Goal: Information Seeking & Learning: Learn about a topic

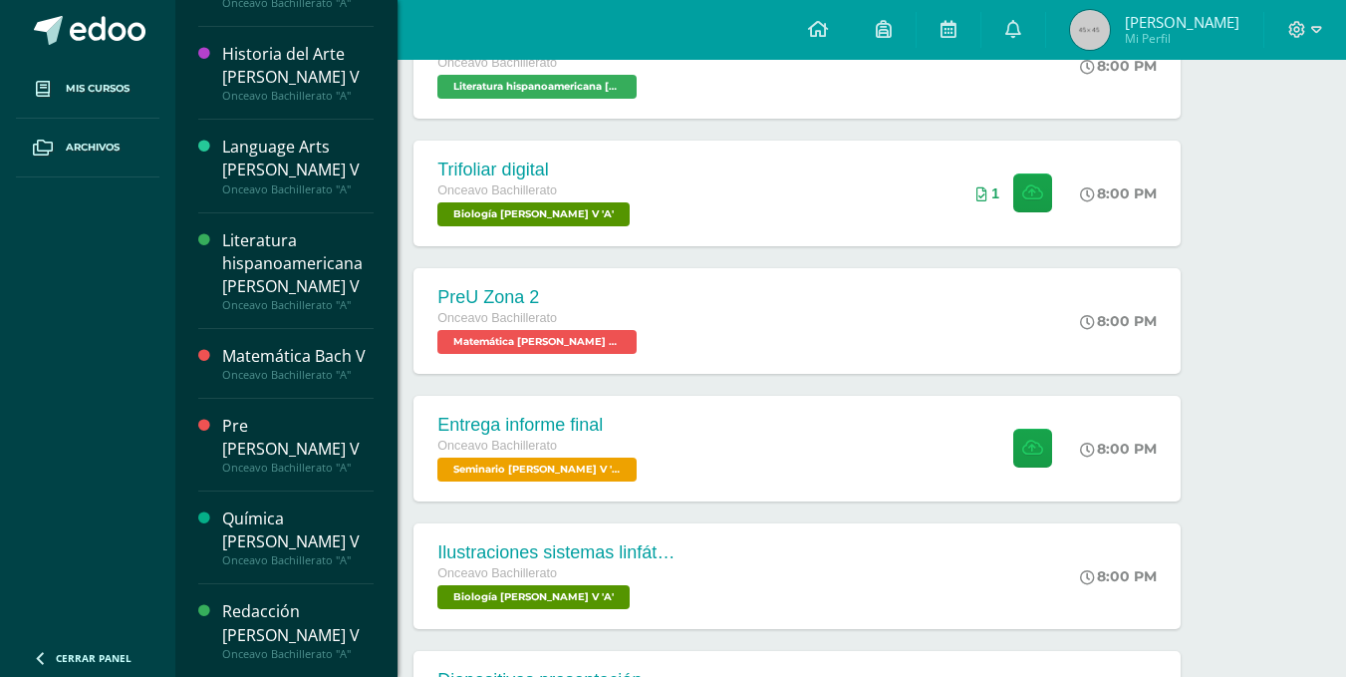
scroll to position [498, 0]
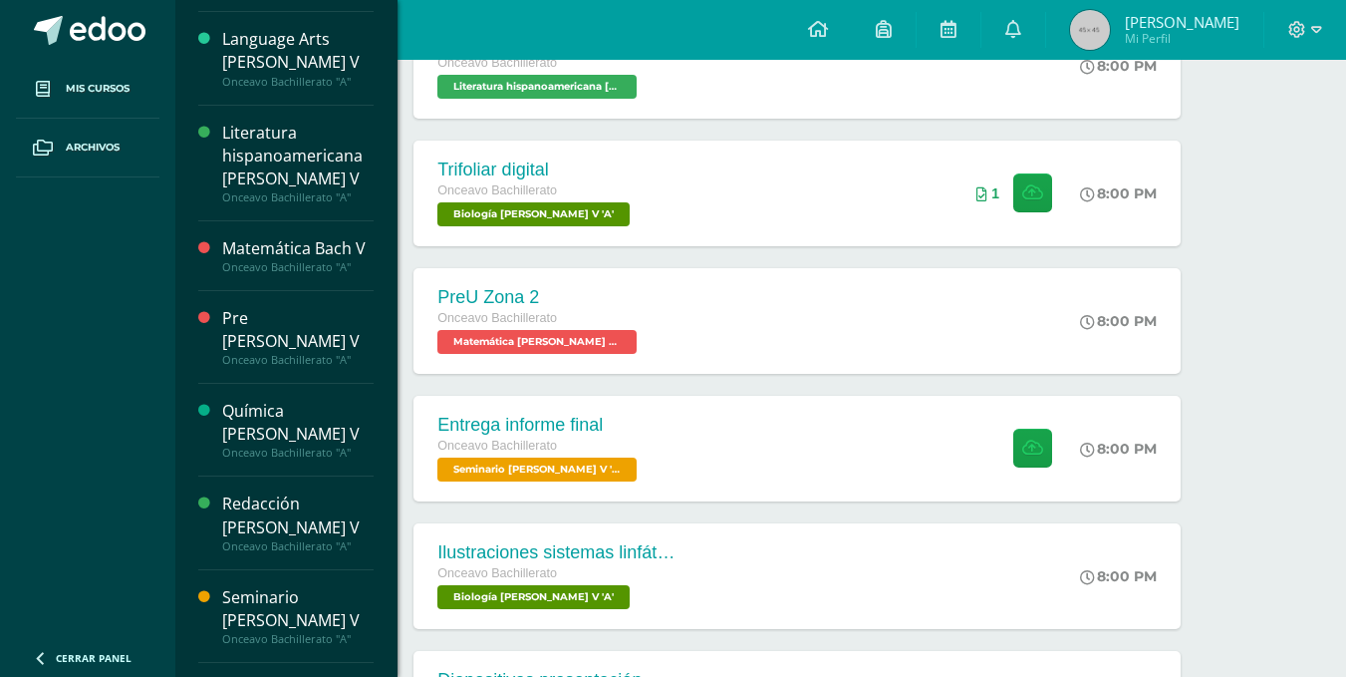
click at [290, 586] on div "Seminario [PERSON_NAME] V" at bounding box center [297, 609] width 151 height 46
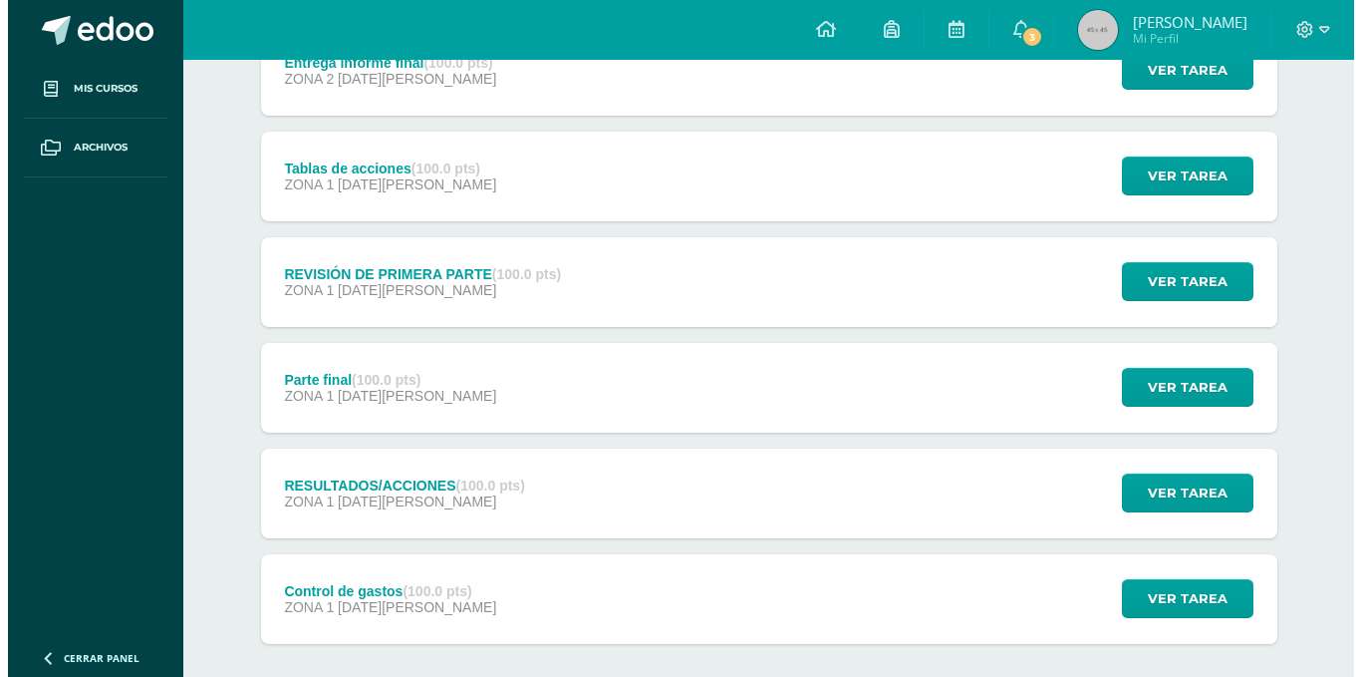
scroll to position [828, 0]
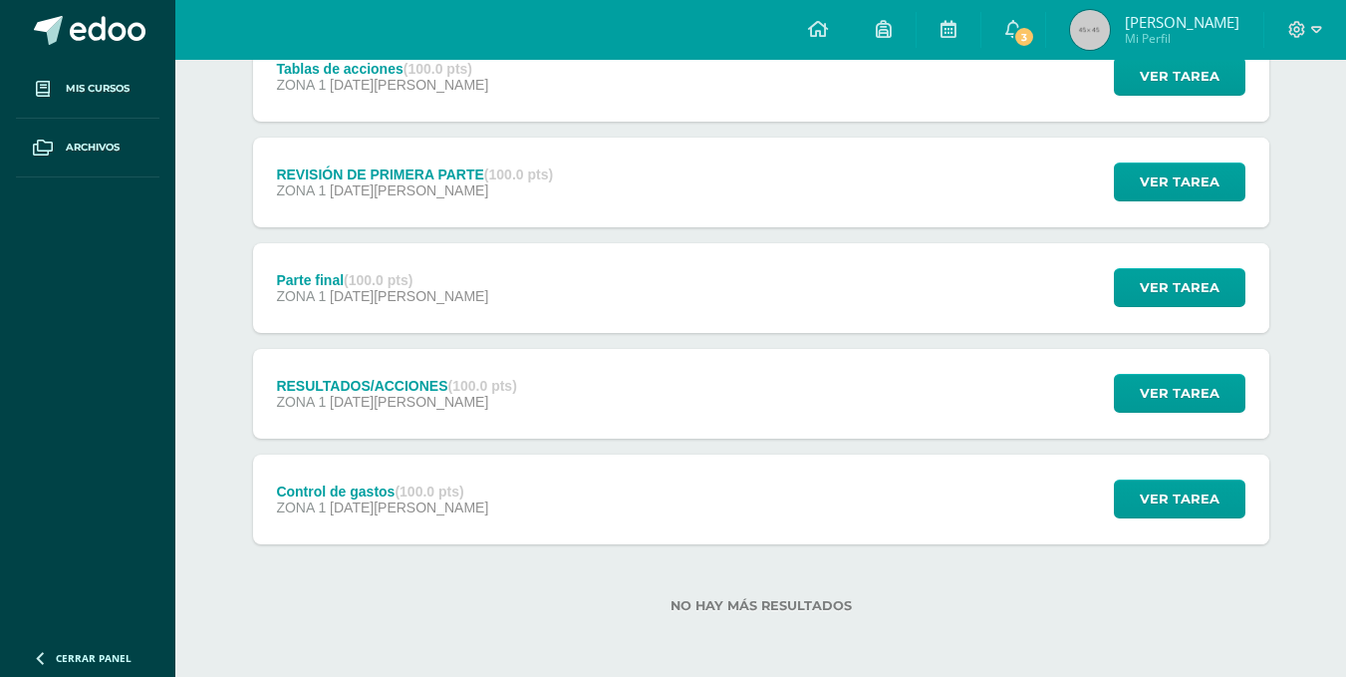
click at [440, 390] on div "RESULTADOS/ACCIONES (100.0 pts)" at bounding box center [396, 386] width 240 height 16
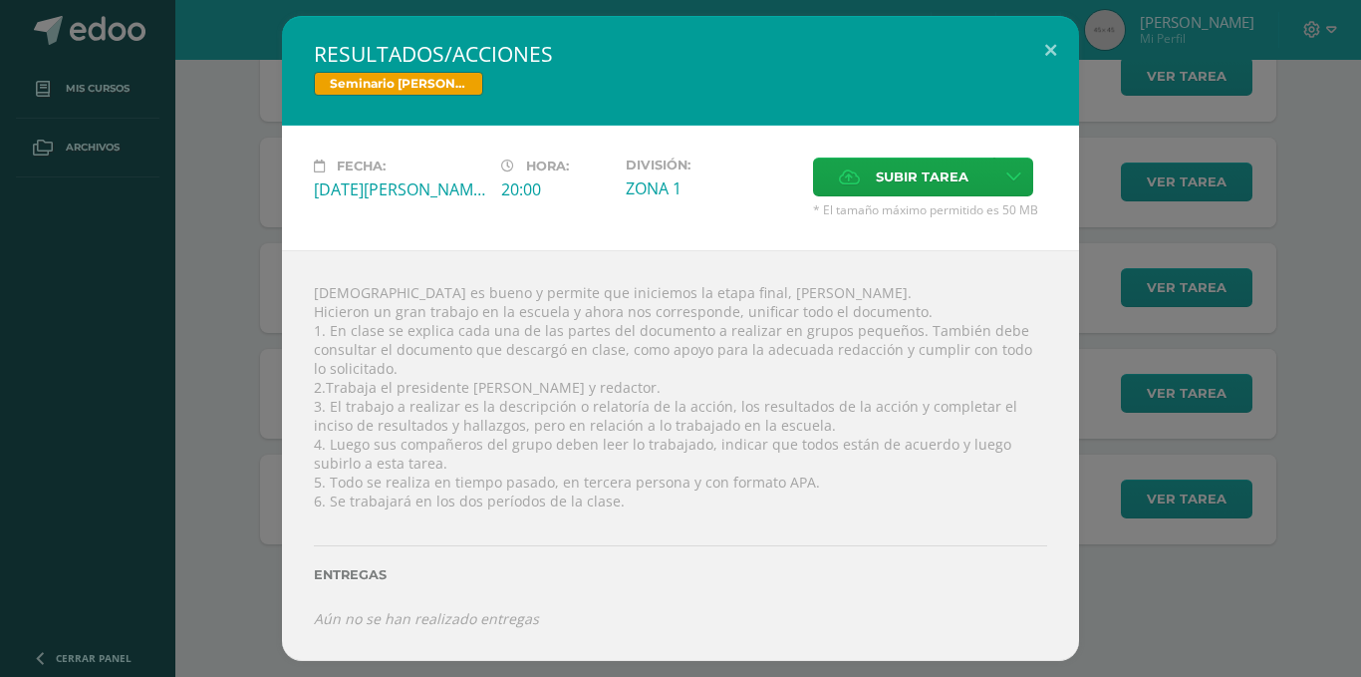
click at [267, 422] on div "RESULTADOS/ACCIONES Seminario [PERSON_NAME] V Fecha: [DATE][PERSON_NAME] Hora: …" at bounding box center [680, 338] width 1345 height 644
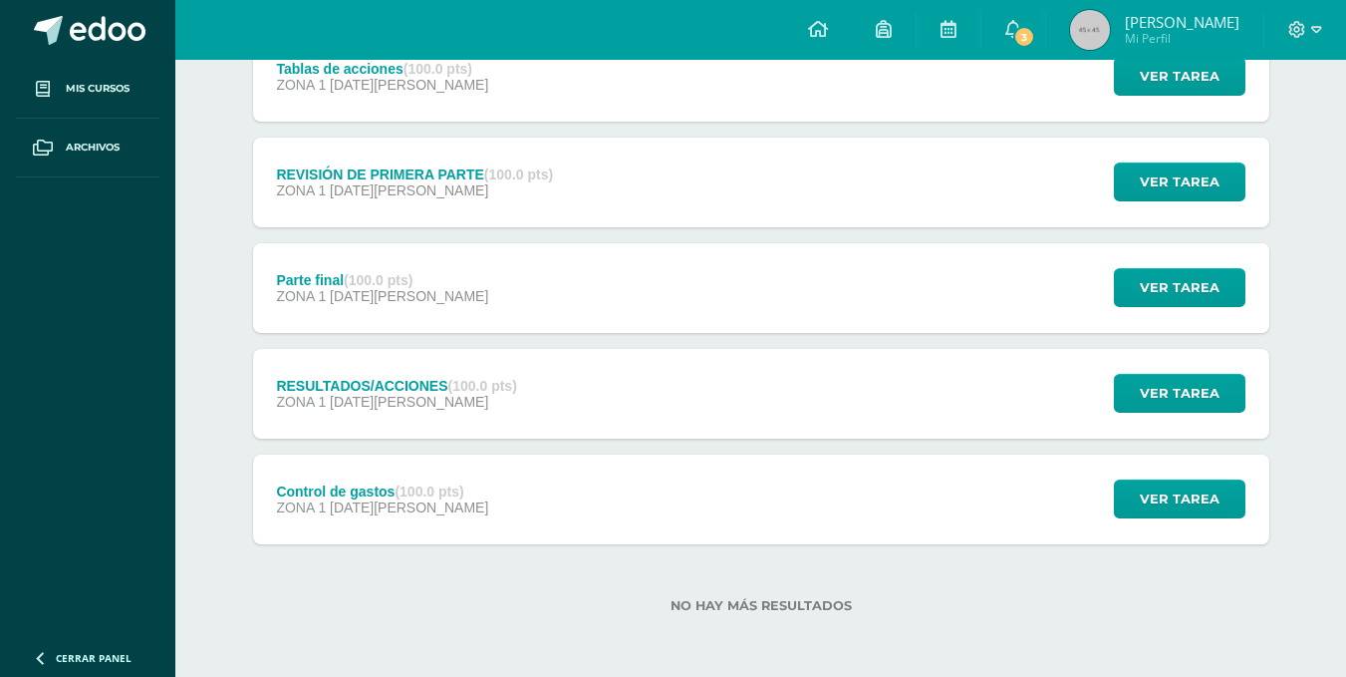
click at [333, 493] on div "Control de gastos (100.0 pts)" at bounding box center [382, 491] width 212 height 16
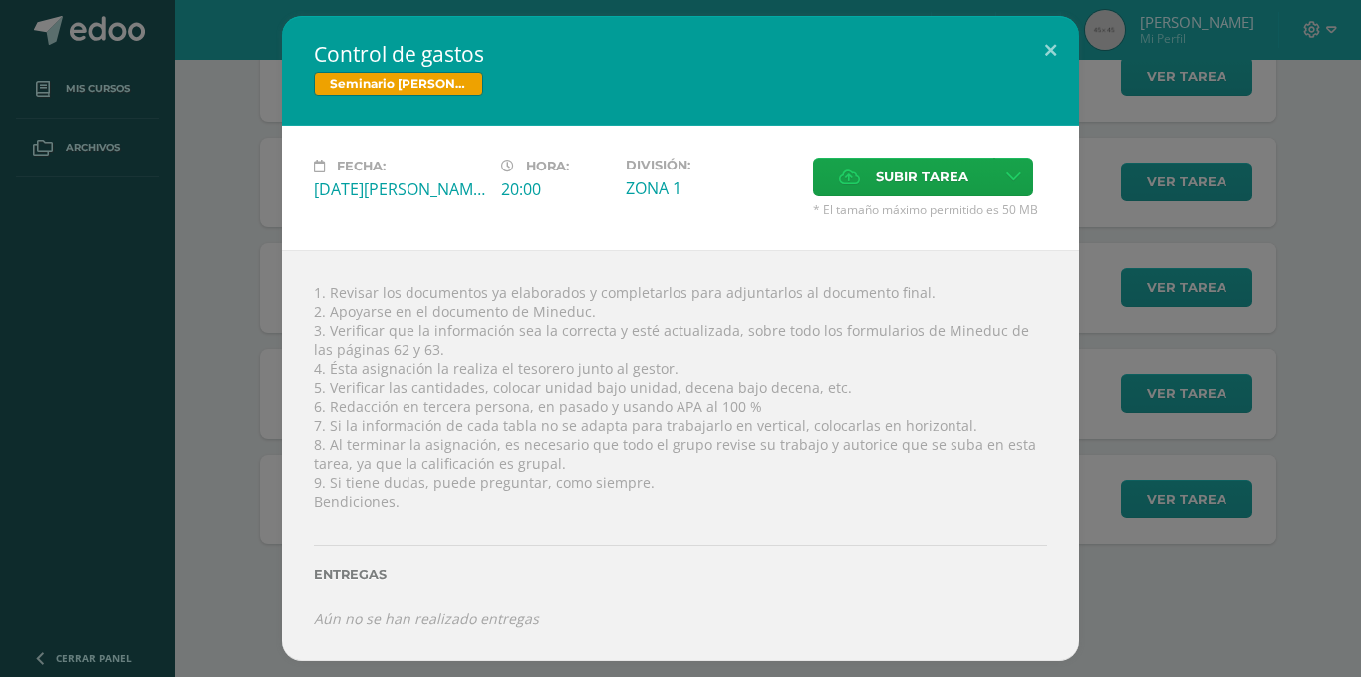
click at [233, 366] on div "Control de gastos Seminario [PERSON_NAME] V Fecha: [DATE][PERSON_NAME] Hora: 20…" at bounding box center [680, 338] width 1345 height 644
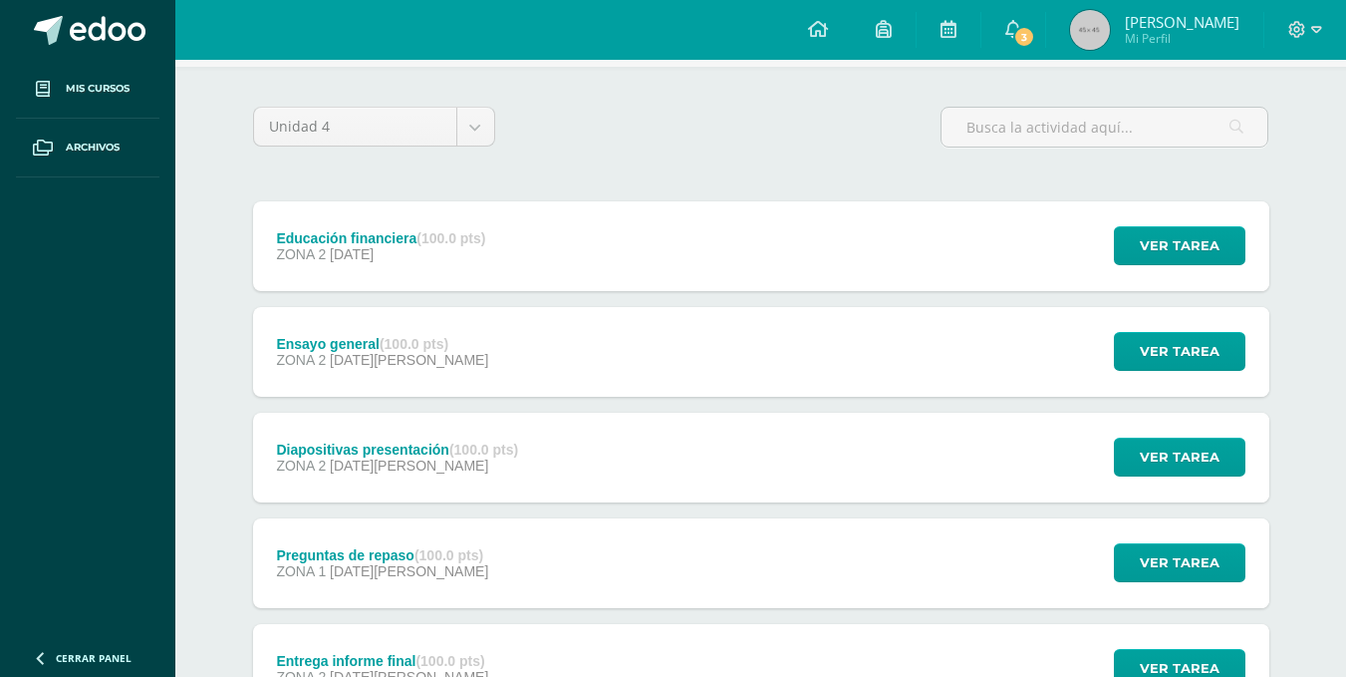
scroll to position [0, 0]
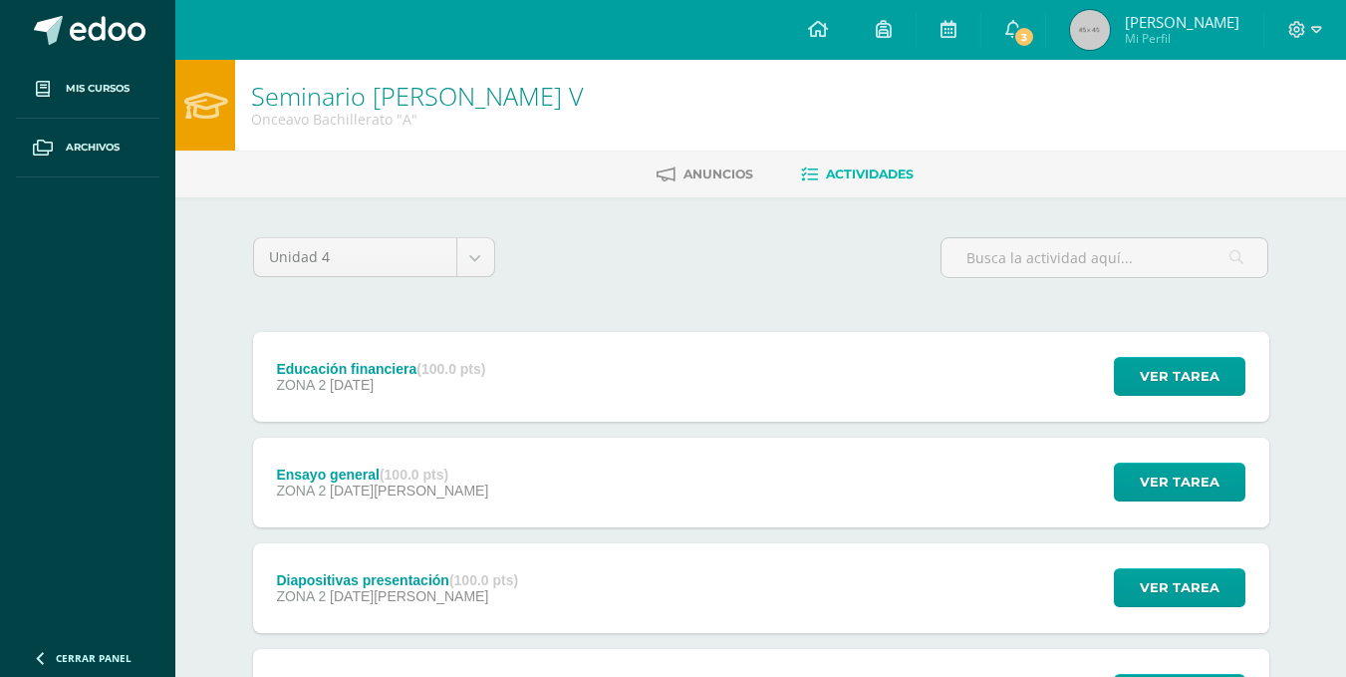
click at [400, 361] on div "Educación financiera (100.0 pts)" at bounding box center [380, 369] width 209 height 16
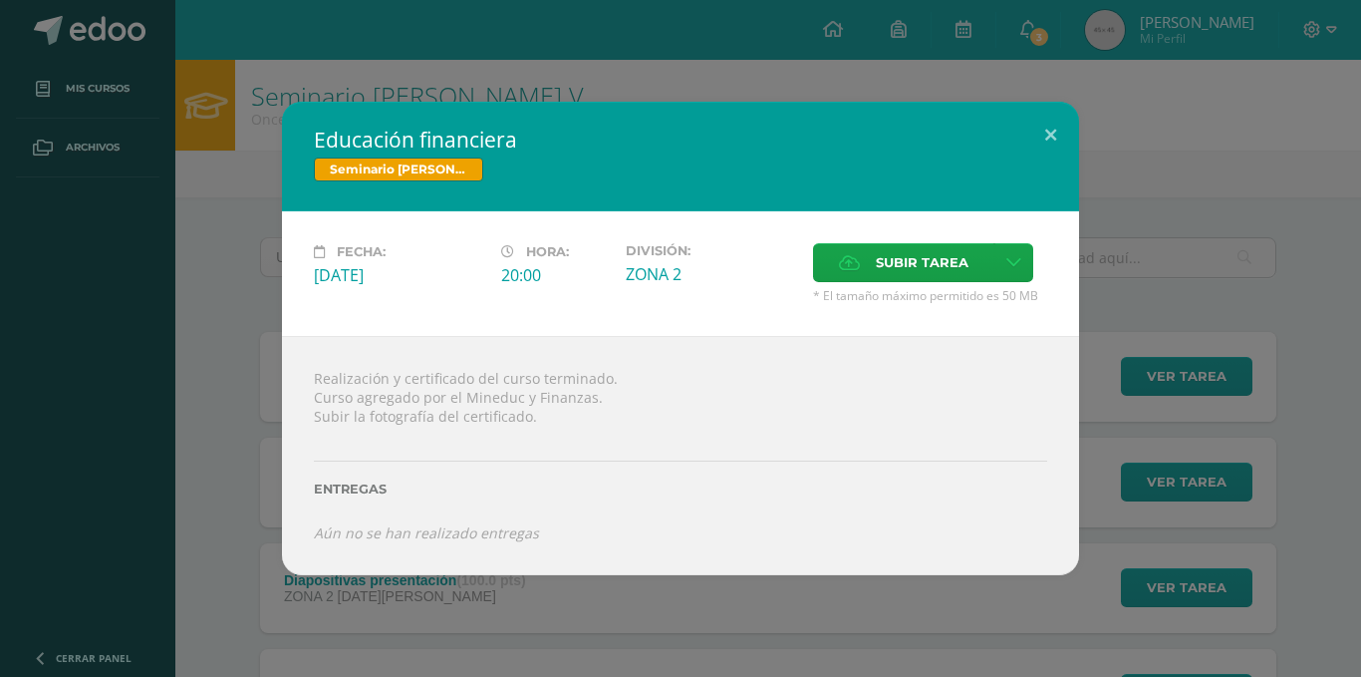
click at [263, 354] on div "Educación financiera Seminario [PERSON_NAME] V Fecha: [DATE] Hora: 20:00 Divisi…" at bounding box center [680, 338] width 1345 height 473
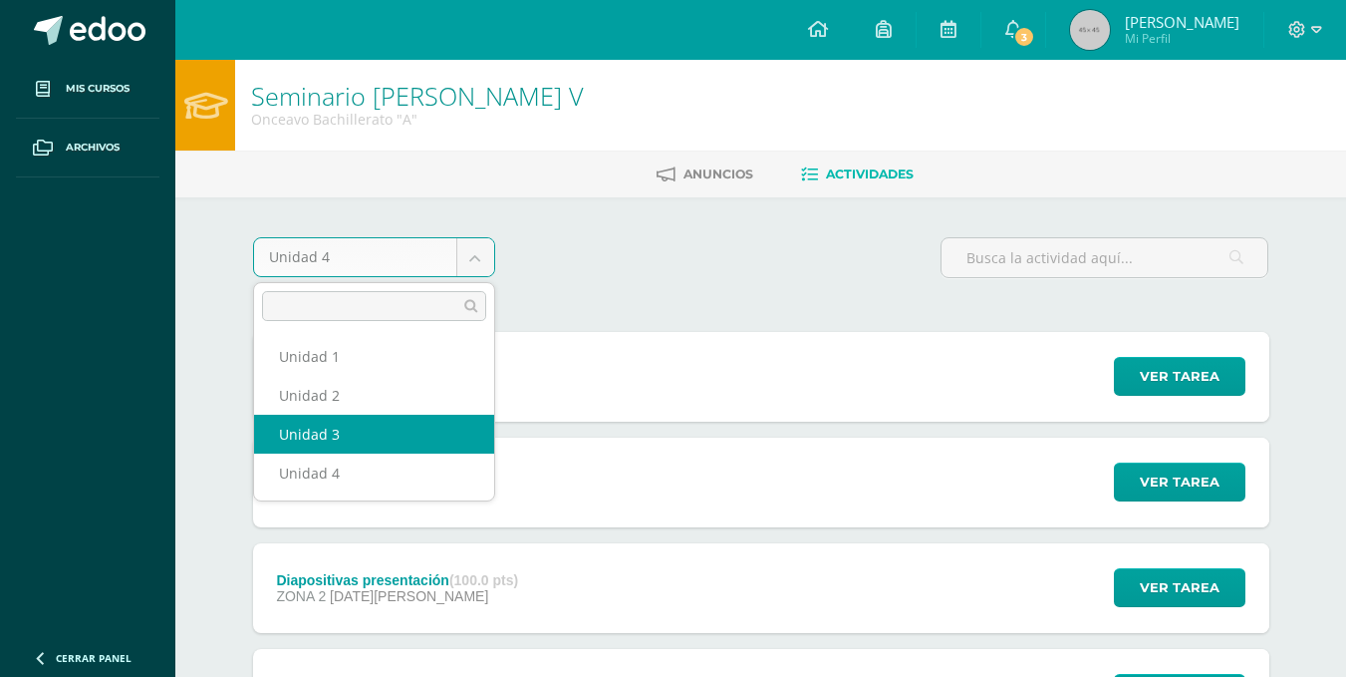
select select "Unidad 3"
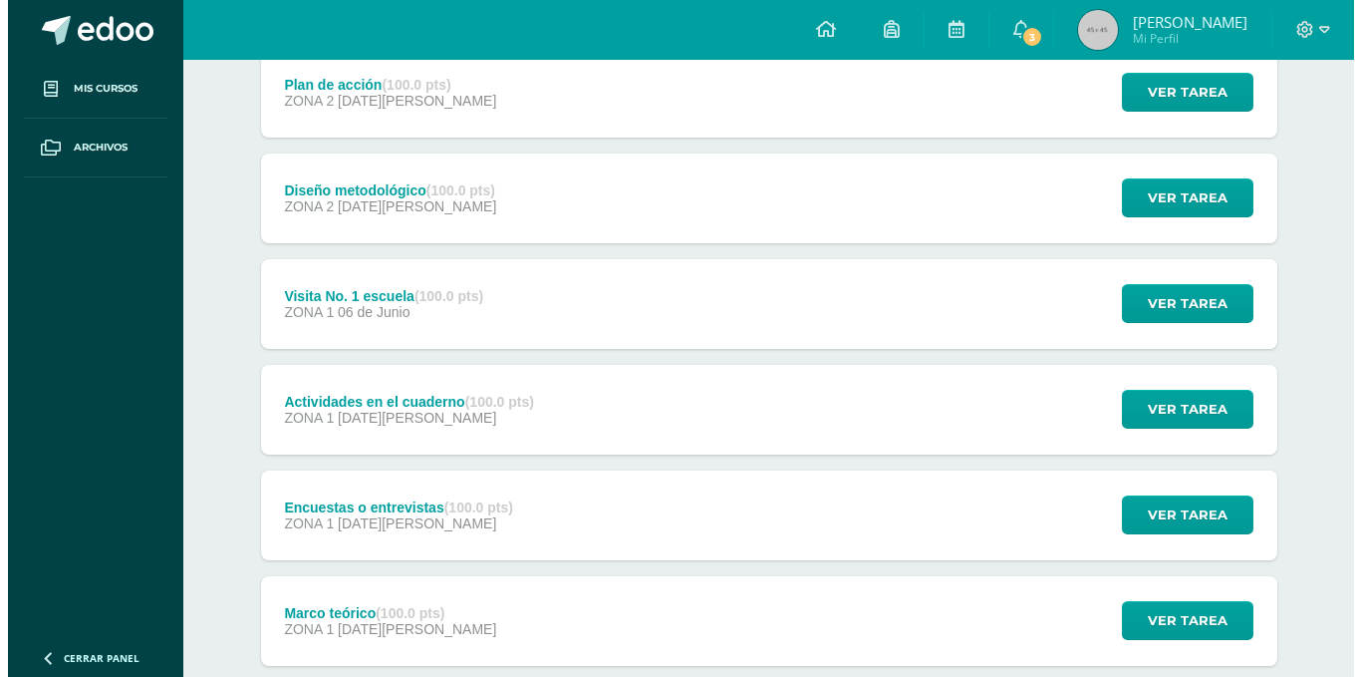
scroll to position [821, 0]
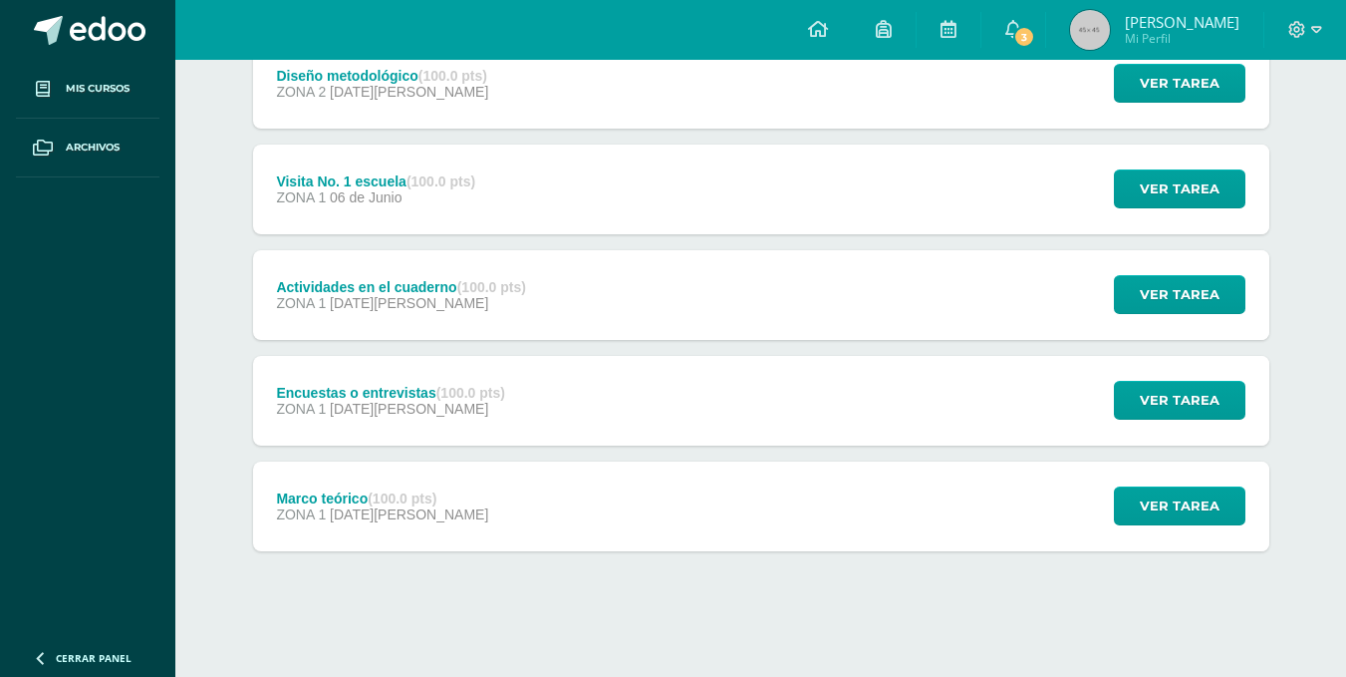
click at [426, 494] on strong "(100.0 pts)" at bounding box center [402, 498] width 69 height 16
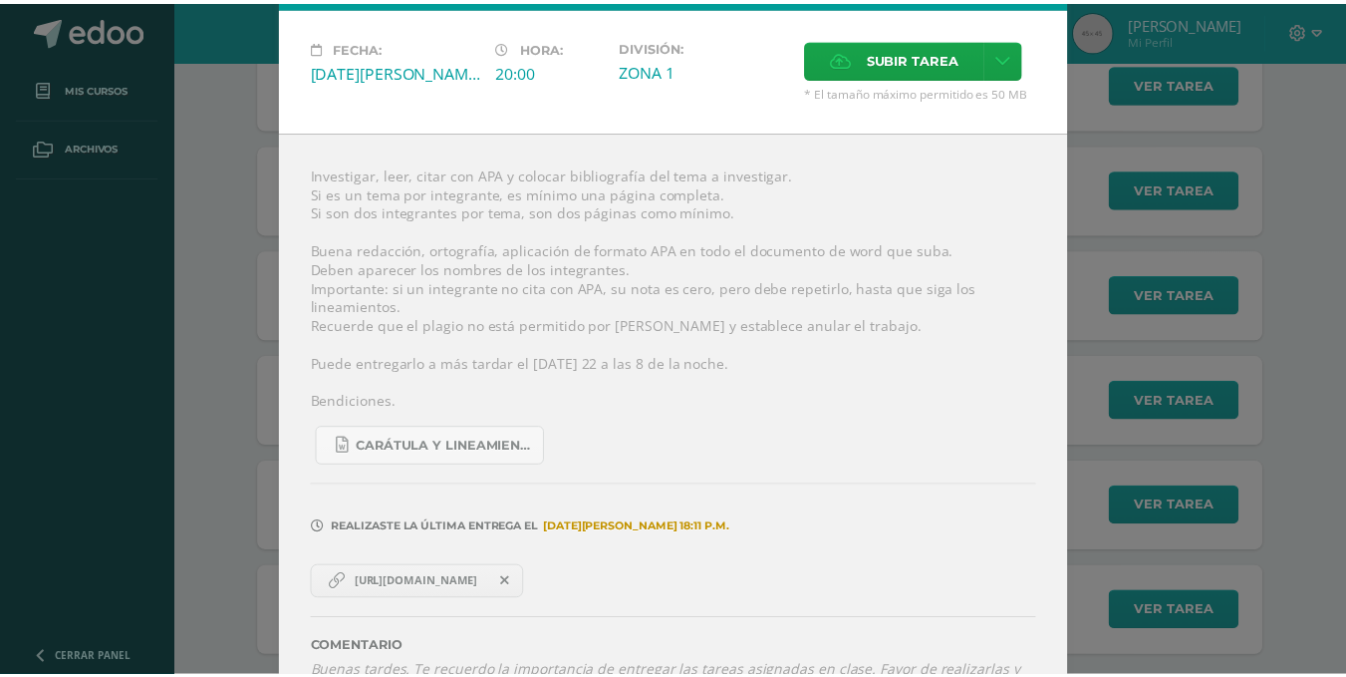
scroll to position [178, 0]
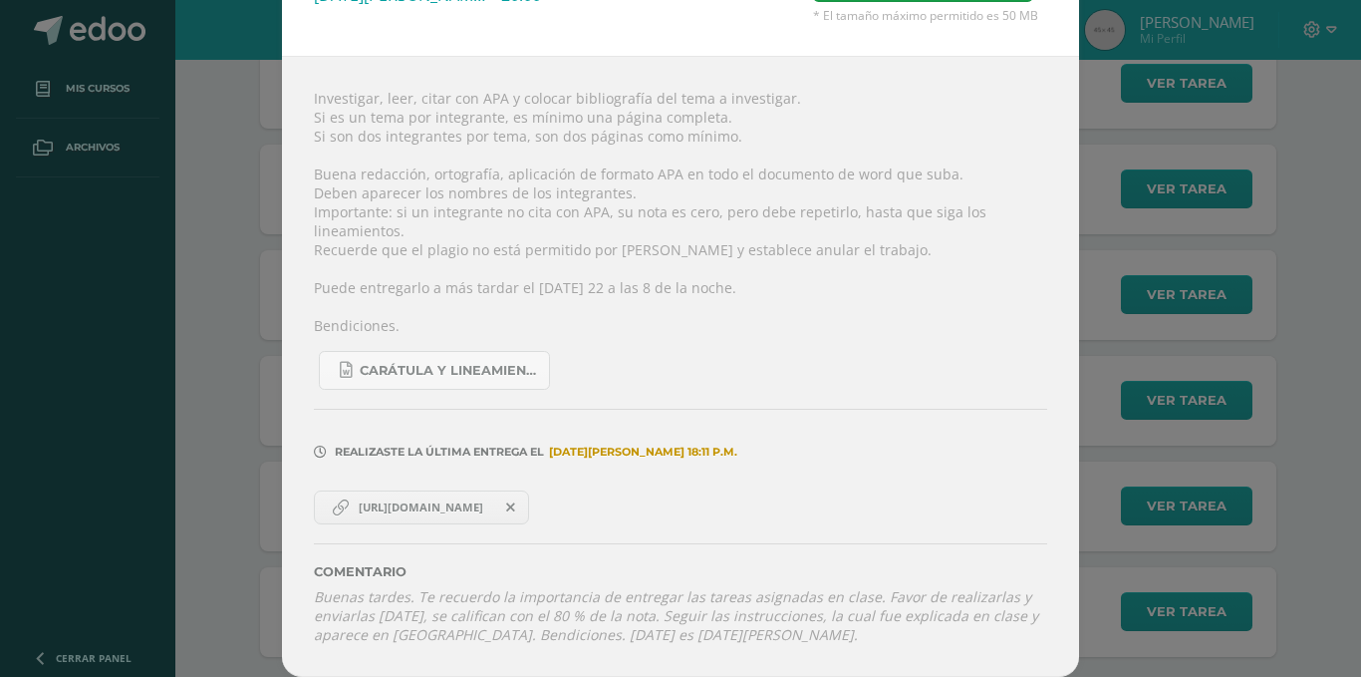
drag, startPoint x: 266, startPoint y: 374, endPoint x: 233, endPoint y: 371, distance: 33.0
click at [265, 374] on div "Marco teórico Seminario Bach V Fecha: Martes 20 de Mayo Hora: 20:00 División: Z…" at bounding box center [680, 249] width 1345 height 855
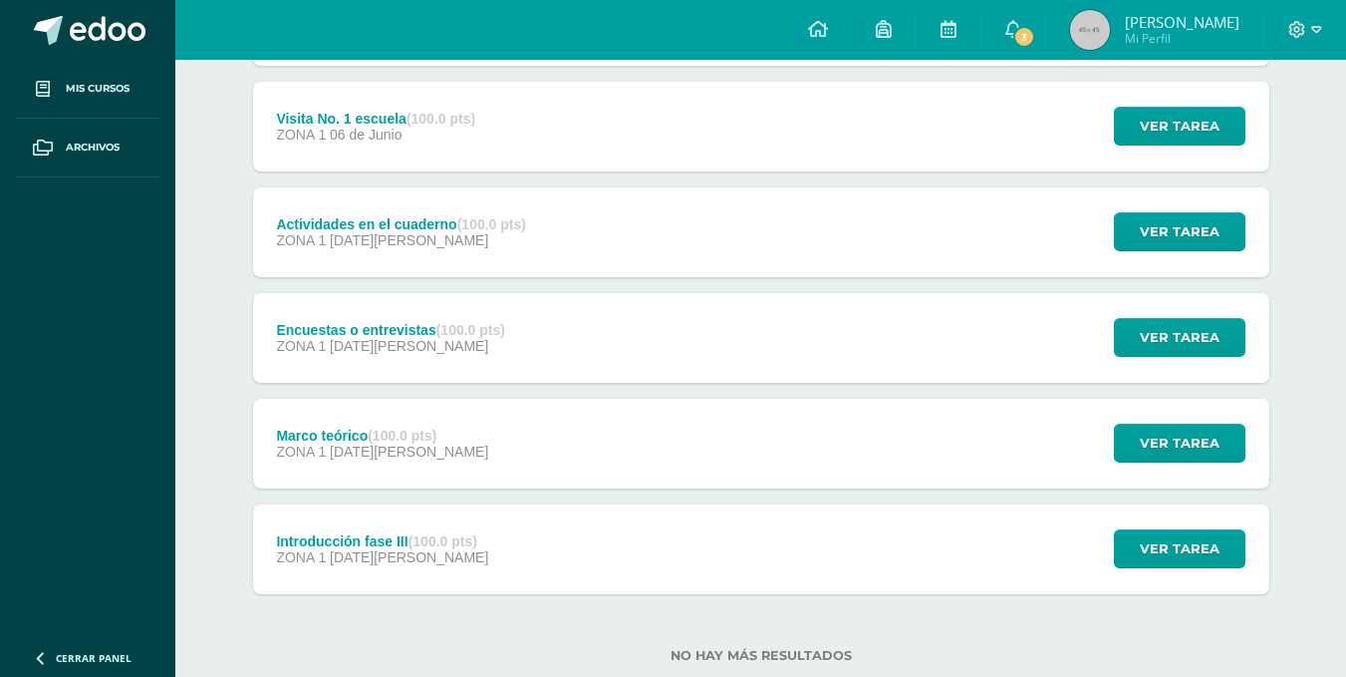
scroll to position [934, 0]
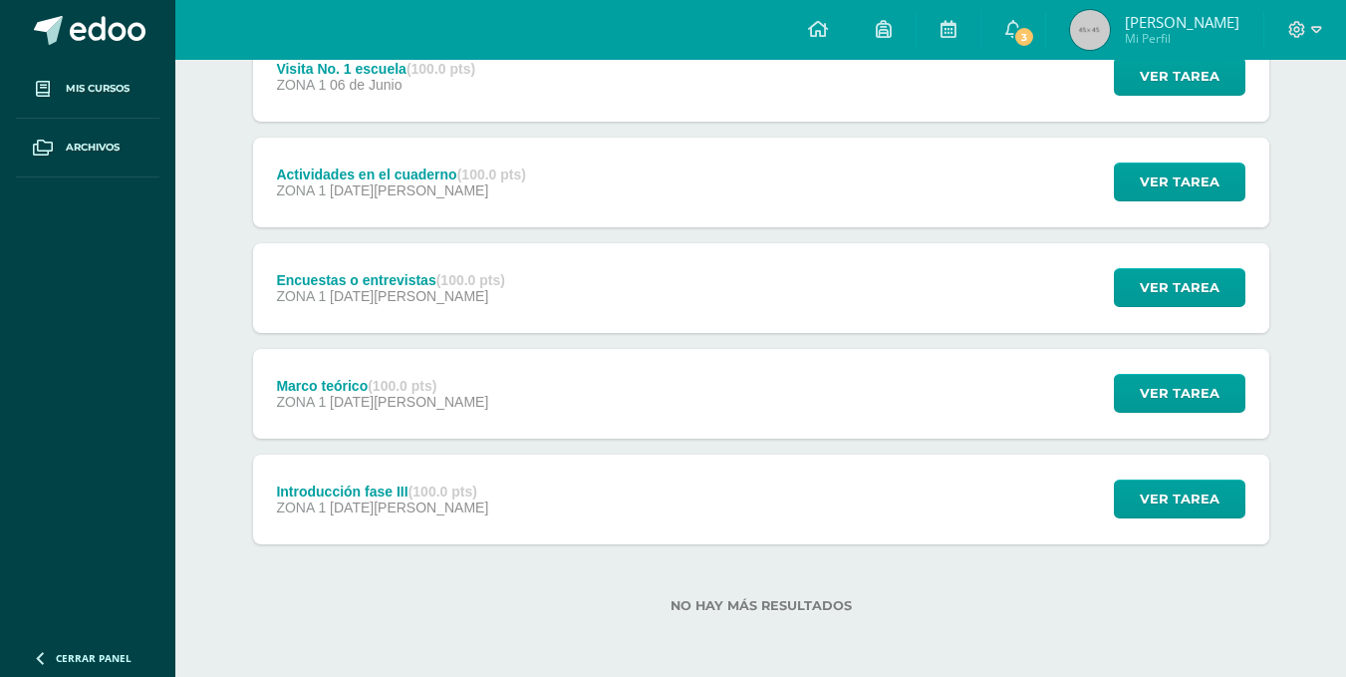
click at [369, 497] on div "Introducción fase III (100.0 pts)" at bounding box center [382, 491] width 212 height 16
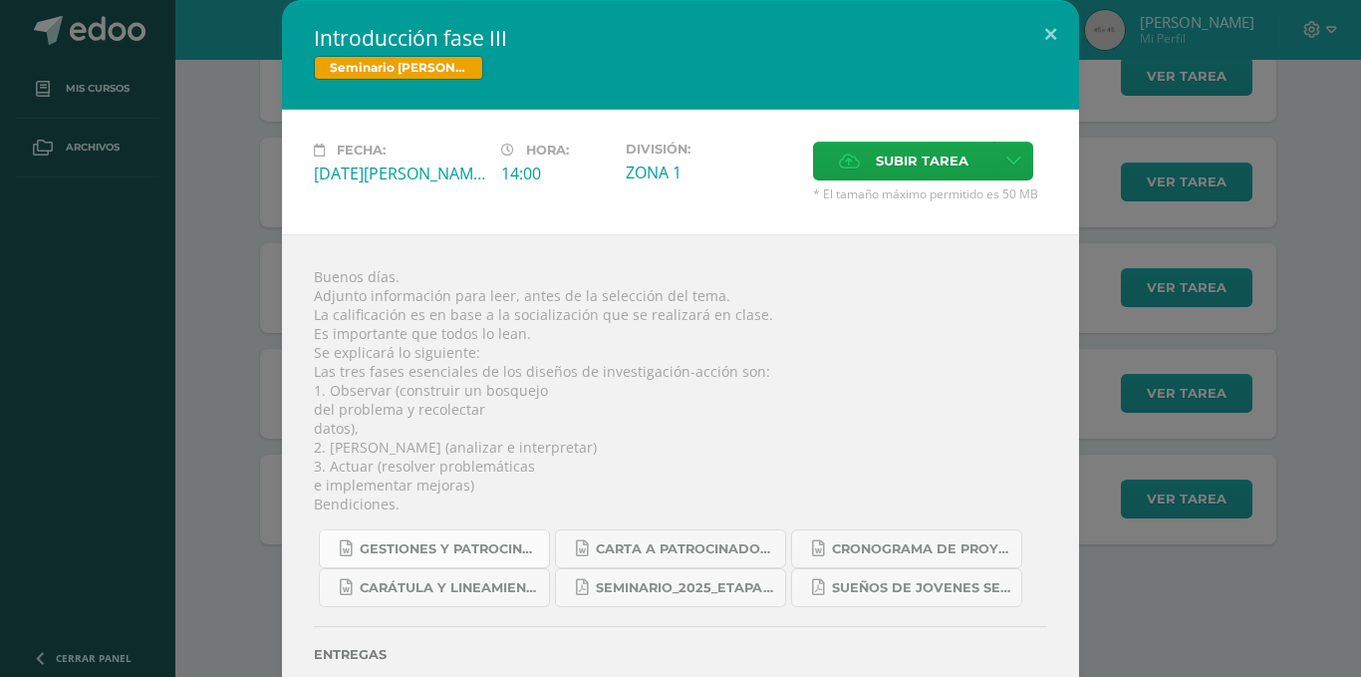
click at [449, 541] on span "GESTIONES Y PATROCINADORES LISTADO 2025.docx" at bounding box center [449, 549] width 179 height 16
click at [708, 552] on span "CARTA A PATROCINADORES 2025.docx" at bounding box center [685, 549] width 179 height 16
click at [654, 585] on span "Seminario_2025_Etapa_3.pdf" at bounding box center [685, 588] width 179 height 16
click at [136, 199] on div "Introducción fase III Seminario Bach V Fecha: Martes 20 de Mayo Hora: 14:00 Div…" at bounding box center [680, 370] width 1345 height 740
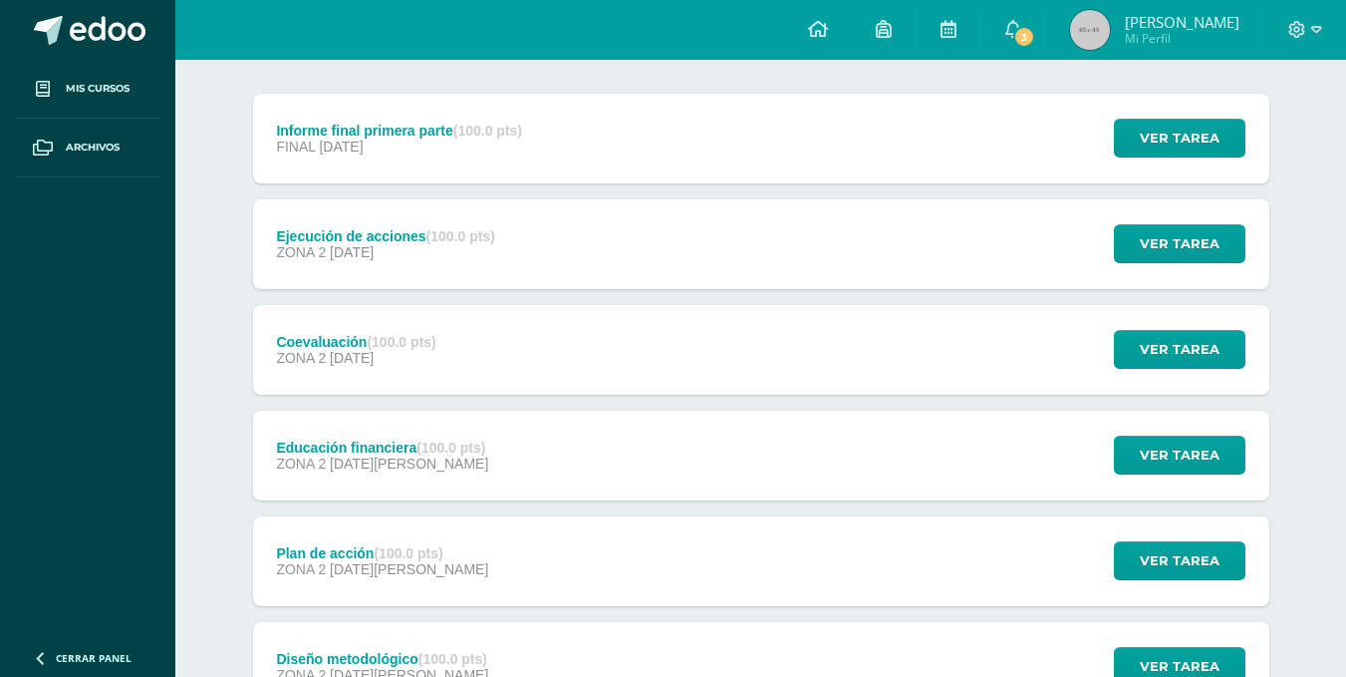
scroll to position [236, 0]
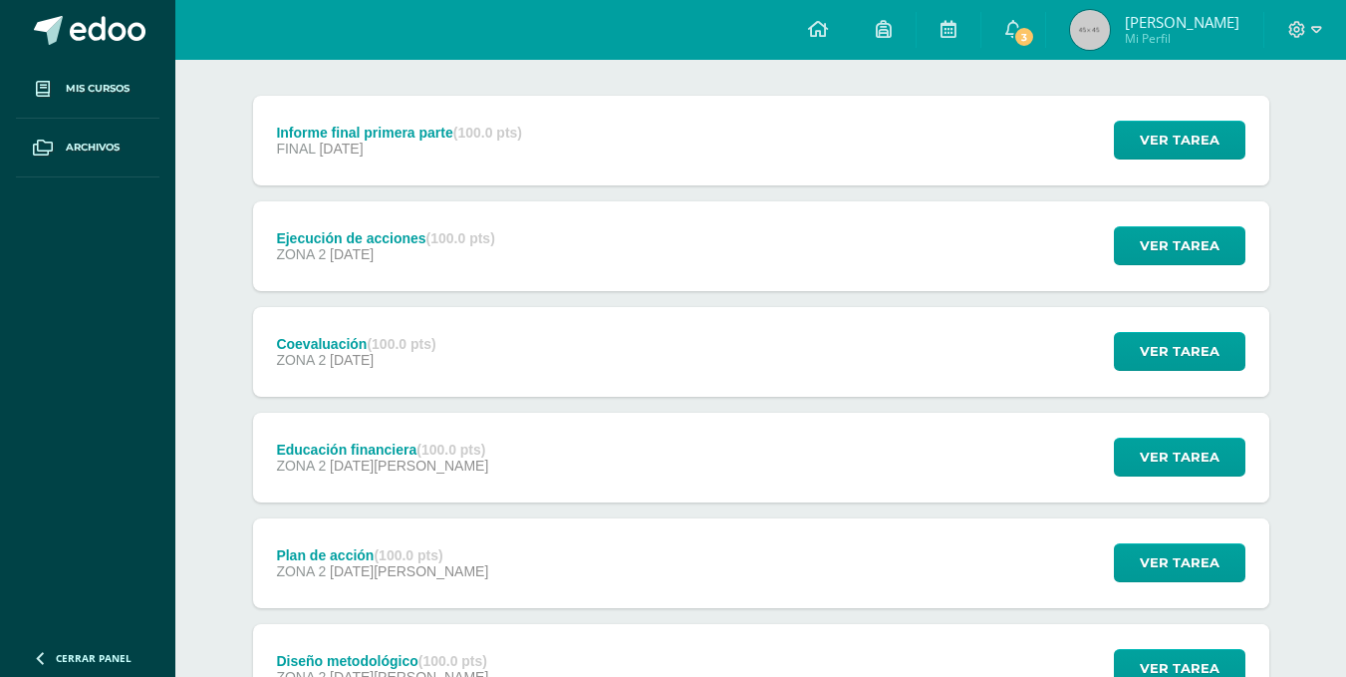
click at [418, 239] on div "Ejecución de acciones (100.0 pts)" at bounding box center [385, 238] width 218 height 16
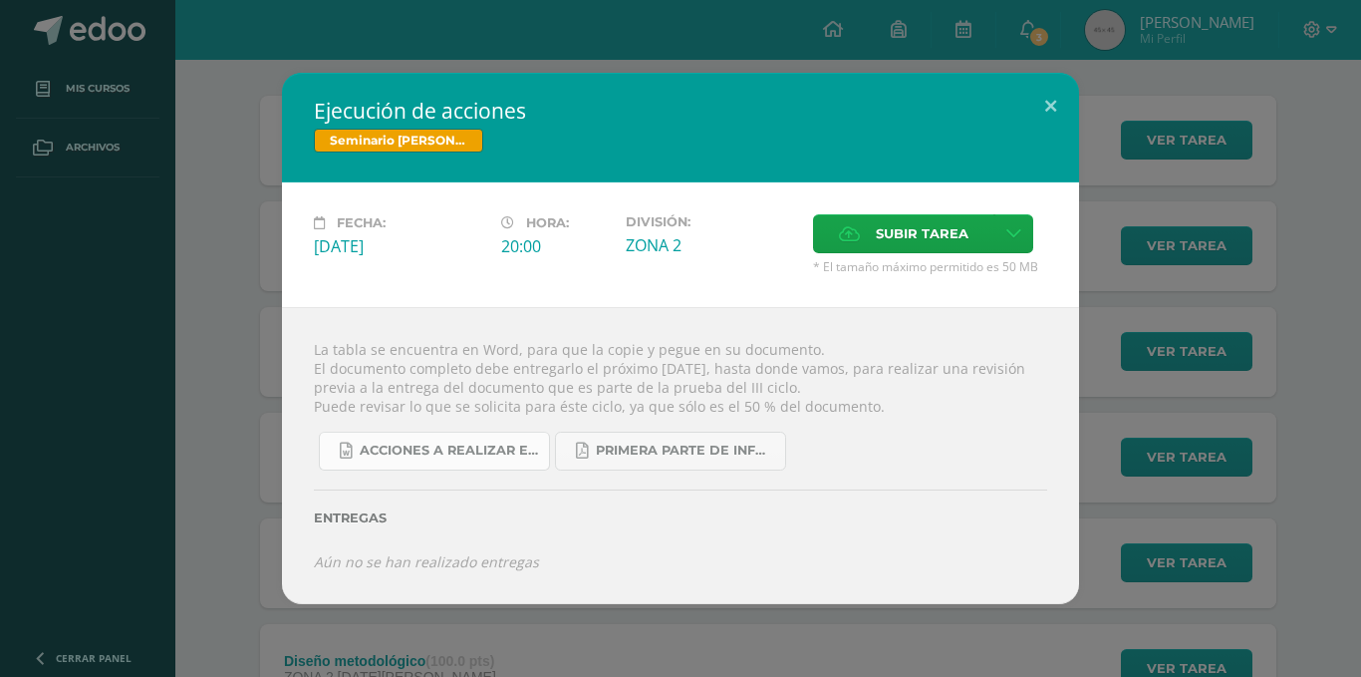
click at [418, 436] on link "ACCIONES A REALIZAR EN ESCUELA.docx" at bounding box center [434, 451] width 231 height 39
click at [235, 89] on div "Ejecución de acciones Seminario Bach V Fecha: Martes 15 de Julio Hora: 20:00 Di…" at bounding box center [680, 338] width 1361 height 677
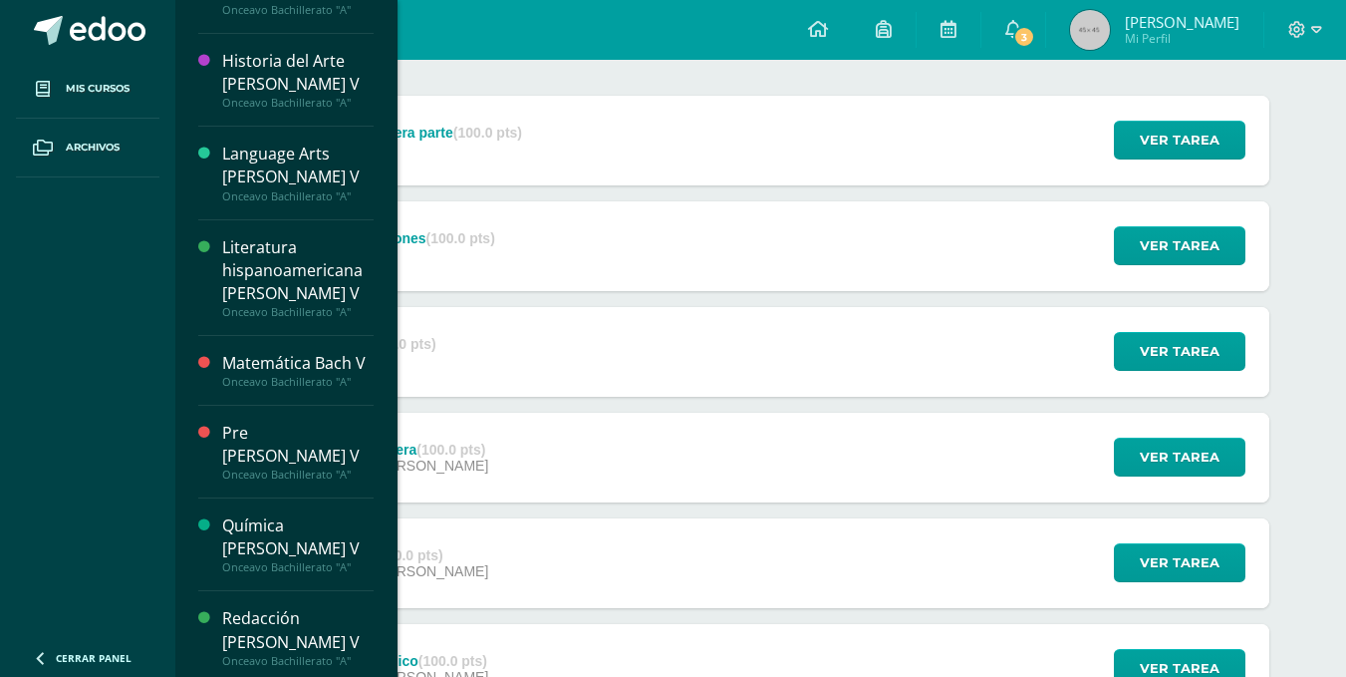
scroll to position [509, 0]
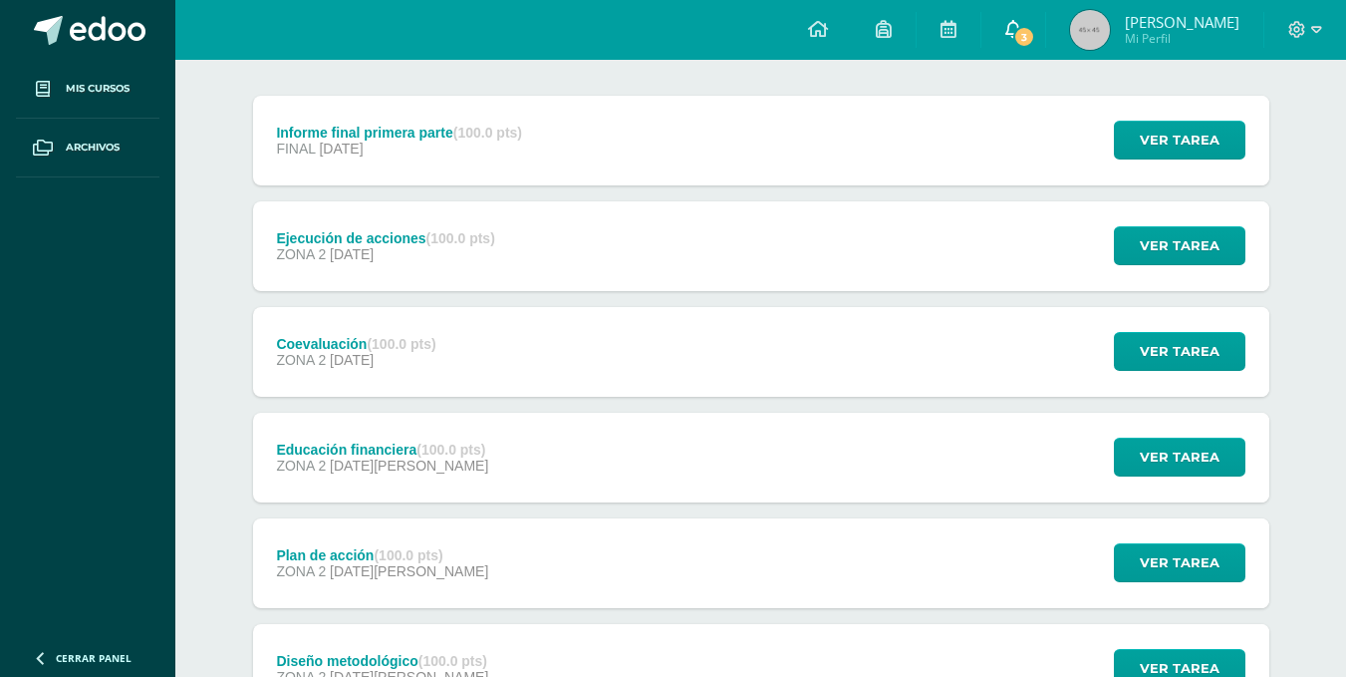
click at [1035, 32] on span "3" at bounding box center [1025, 37] width 22 height 22
click at [852, 45] on link at bounding box center [818, 30] width 68 height 60
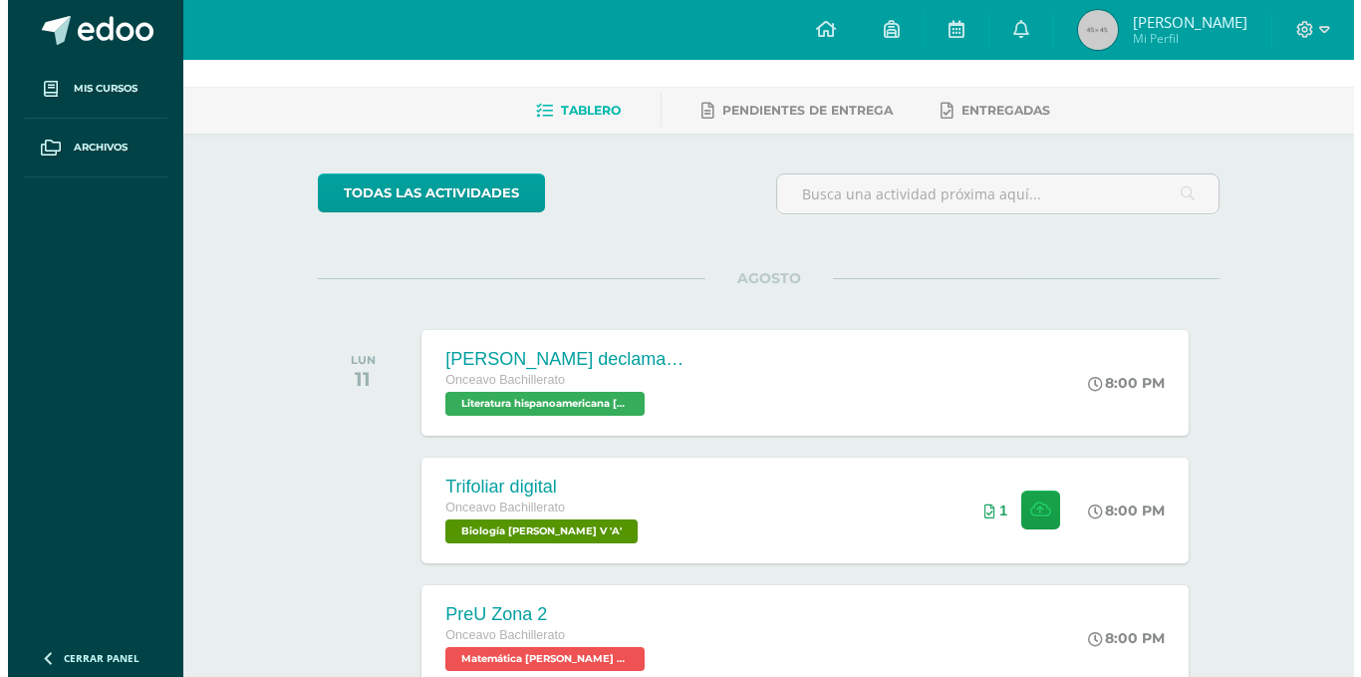
scroll to position [100, 0]
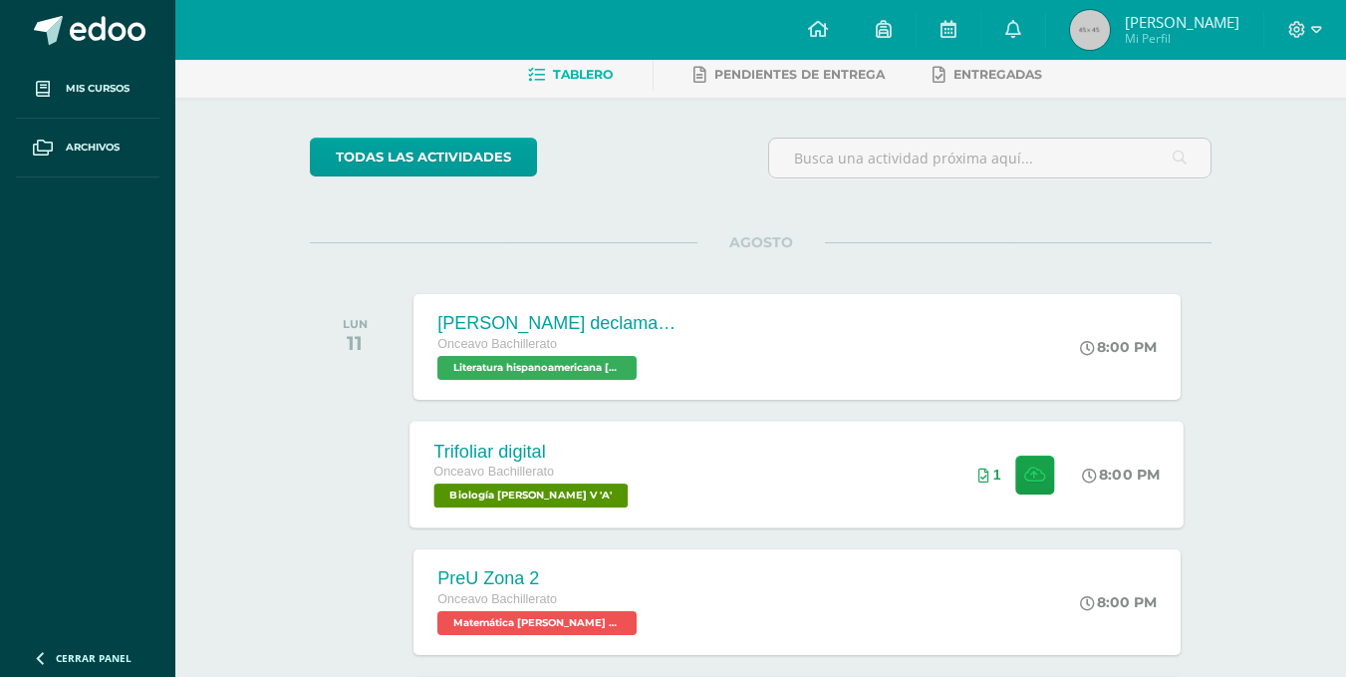
click at [908, 458] on div "Trifoliar digital Onceavo Bachillerato Biología [PERSON_NAME] V 'A' 8:00 PM 1 T…" at bounding box center [798, 474] width 774 height 107
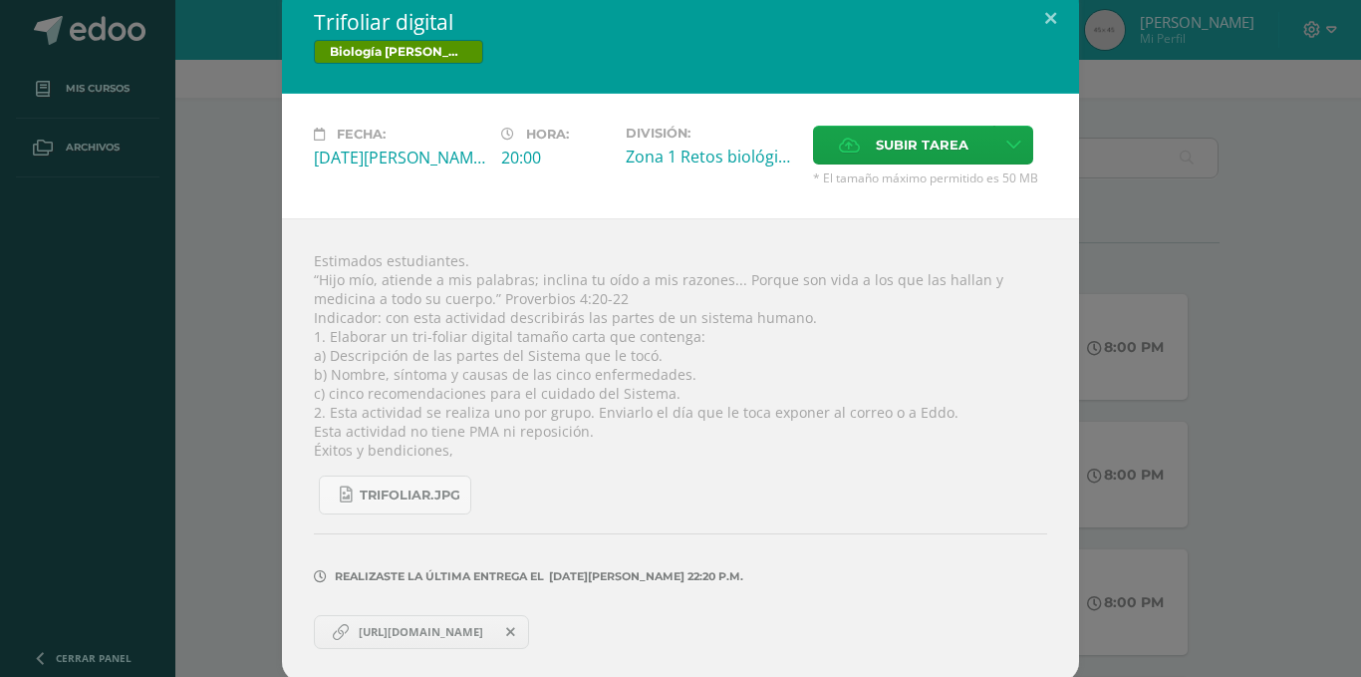
scroll to position [21, 0]
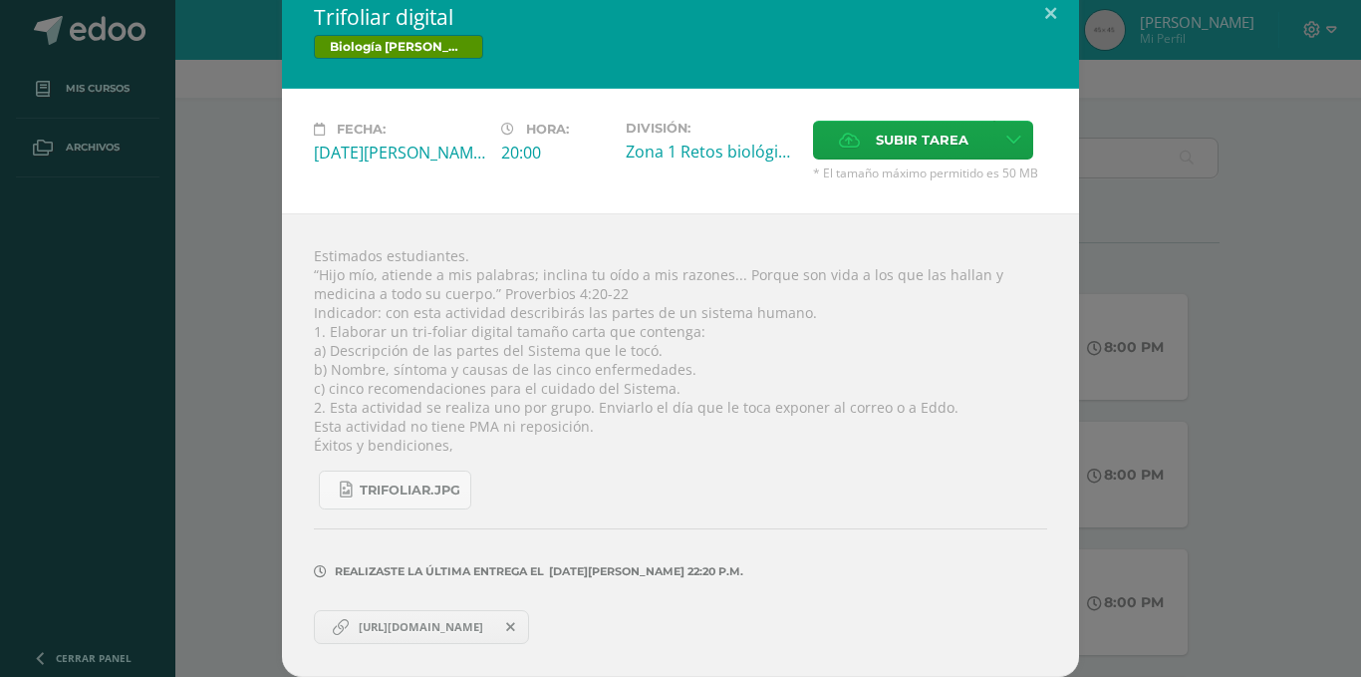
click at [528, 637] on span at bounding box center [511, 627] width 34 height 22
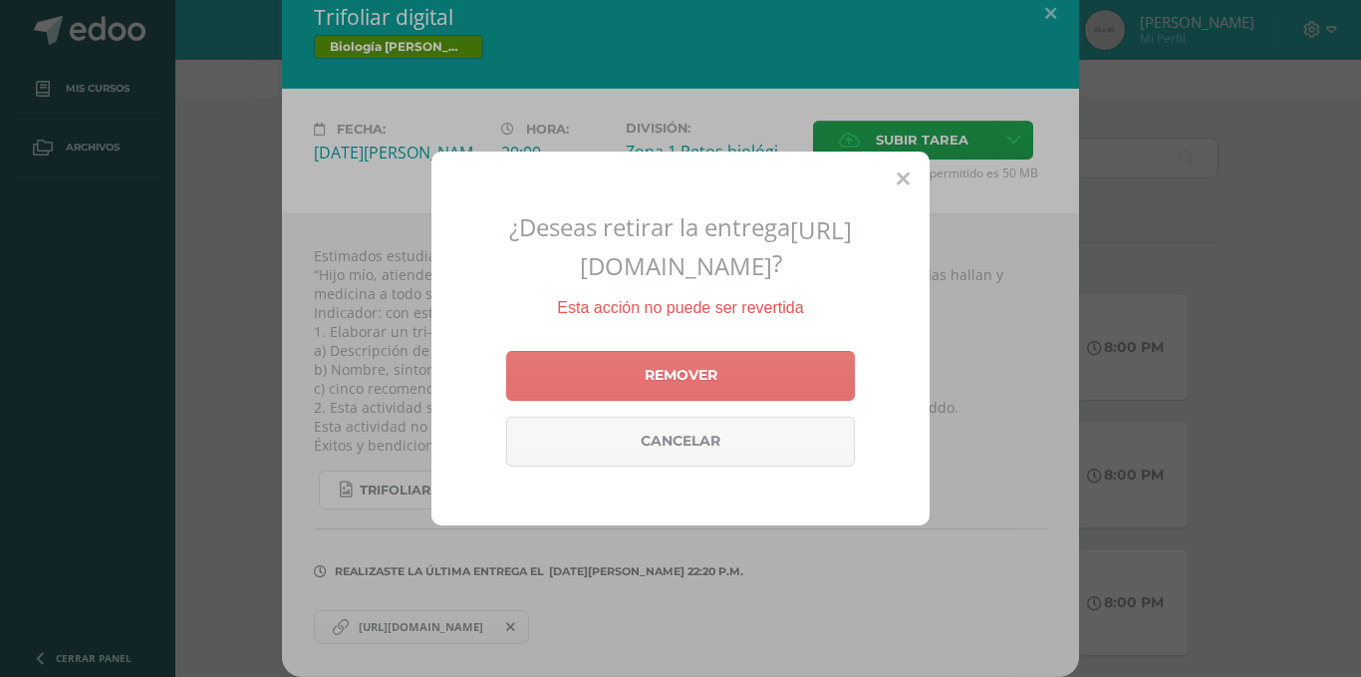
click at [711, 401] on link "Remover" at bounding box center [680, 376] width 349 height 50
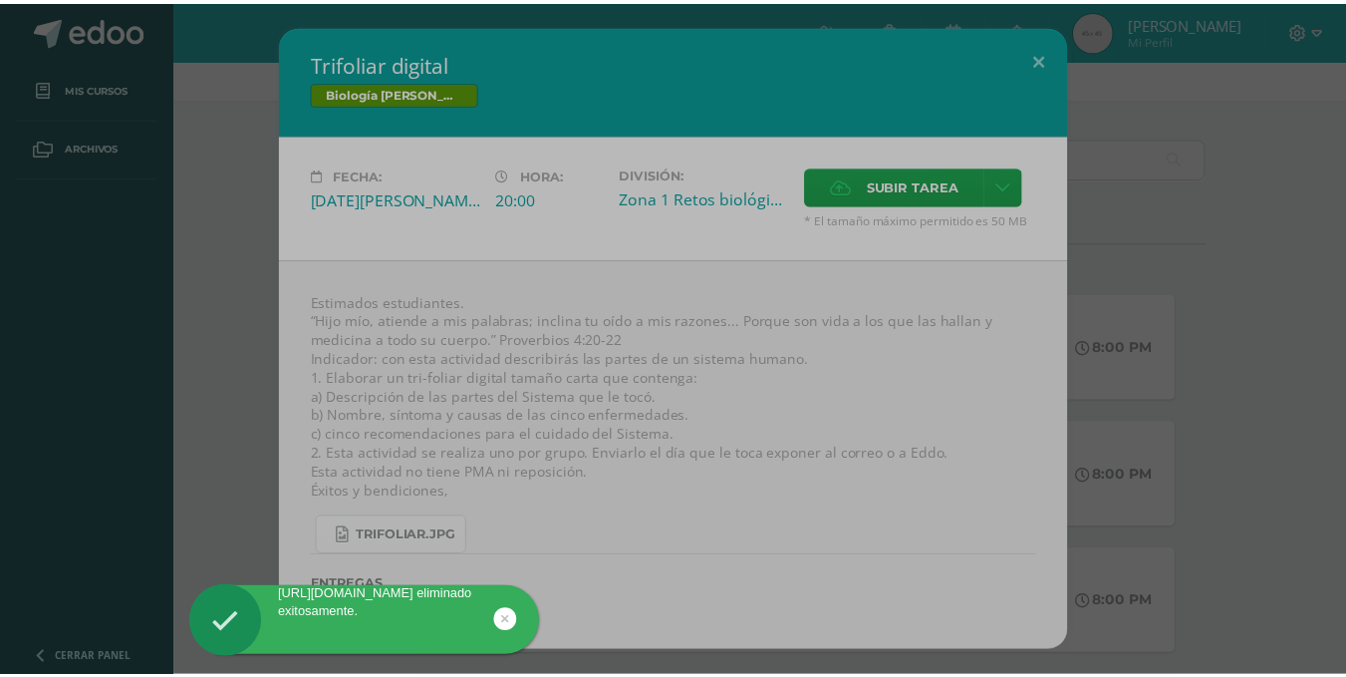
scroll to position [0, 0]
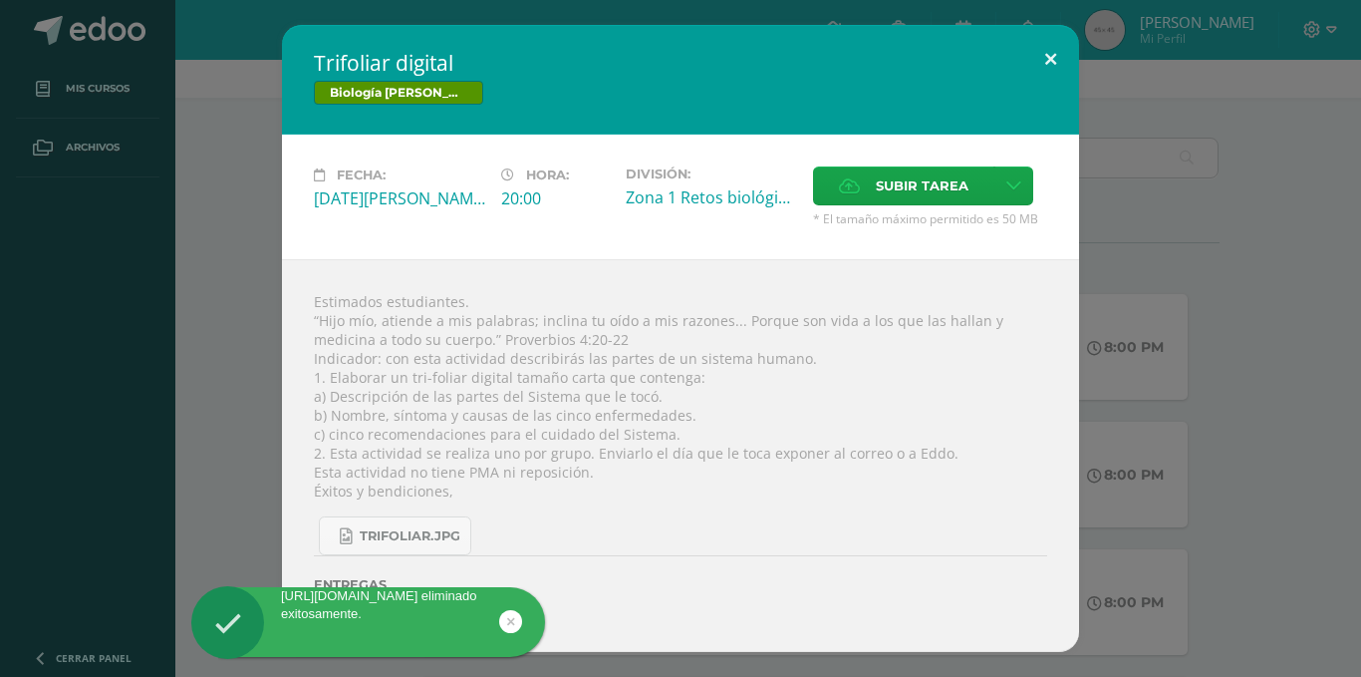
click at [1042, 62] on button at bounding box center [1051, 59] width 57 height 68
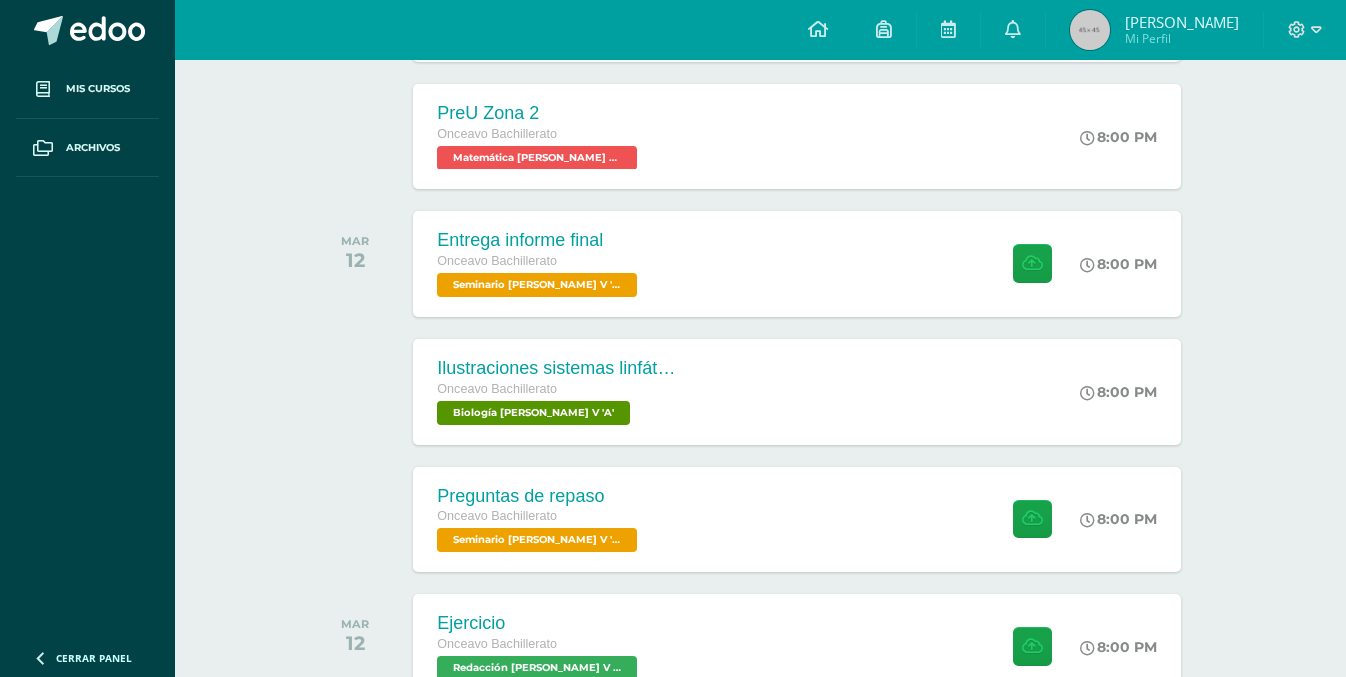
scroll to position [598, 0]
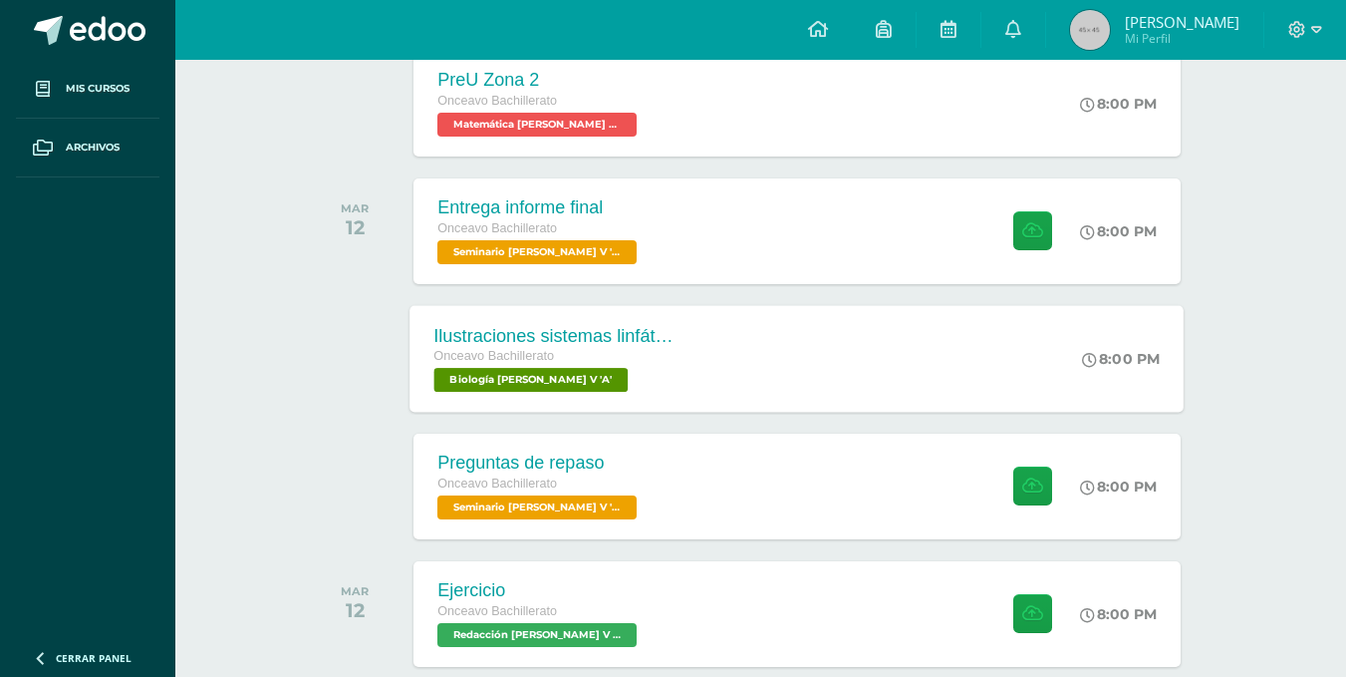
click at [649, 377] on div "Onceavo Bachillerato Biología Bach V 'A'" at bounding box center [555, 369] width 241 height 46
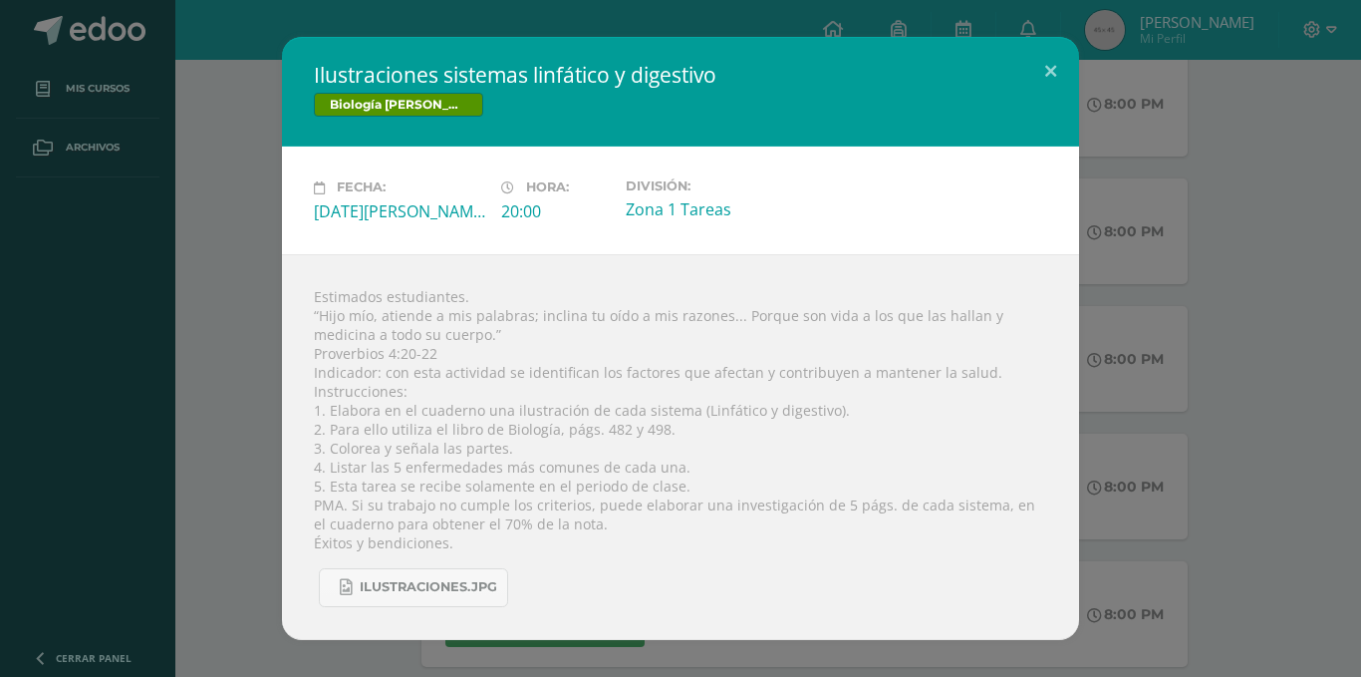
click at [235, 385] on div "Ilustraciones sistemas linfático y digestivo Biología Bach V Fecha: Martes 12 d…" at bounding box center [680, 338] width 1345 height 602
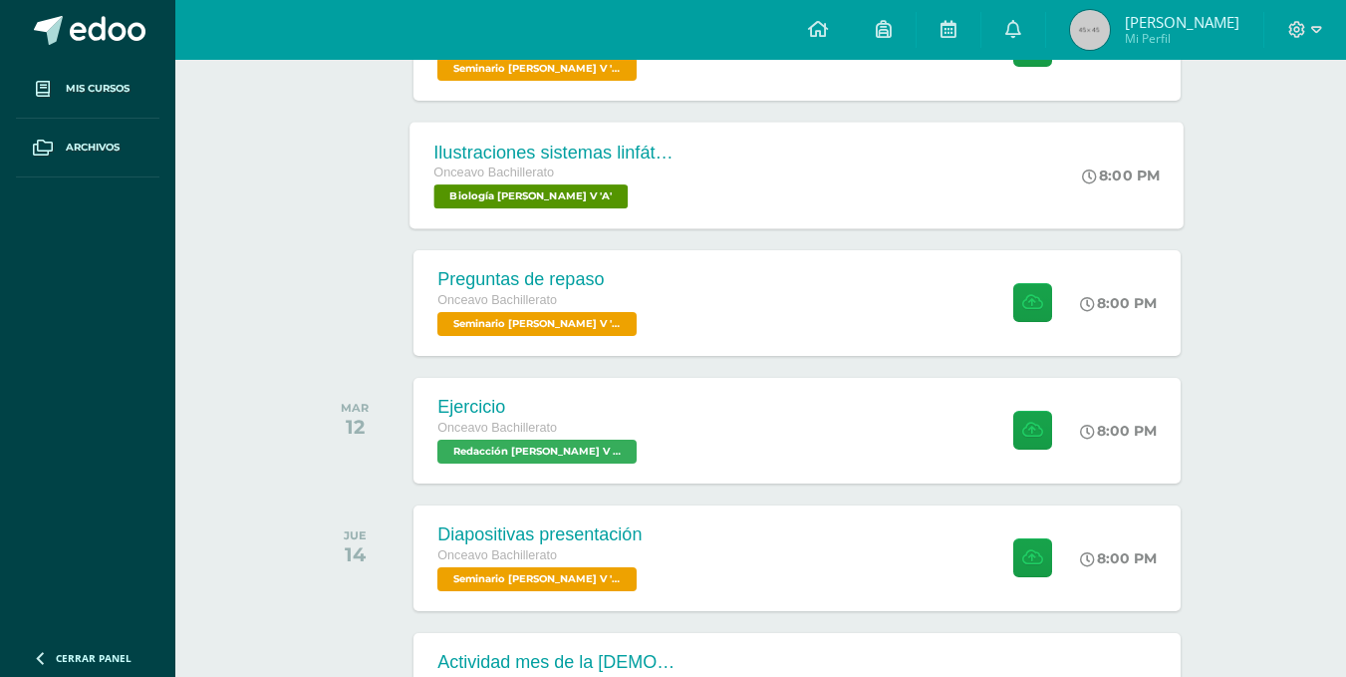
scroll to position [797, 0]
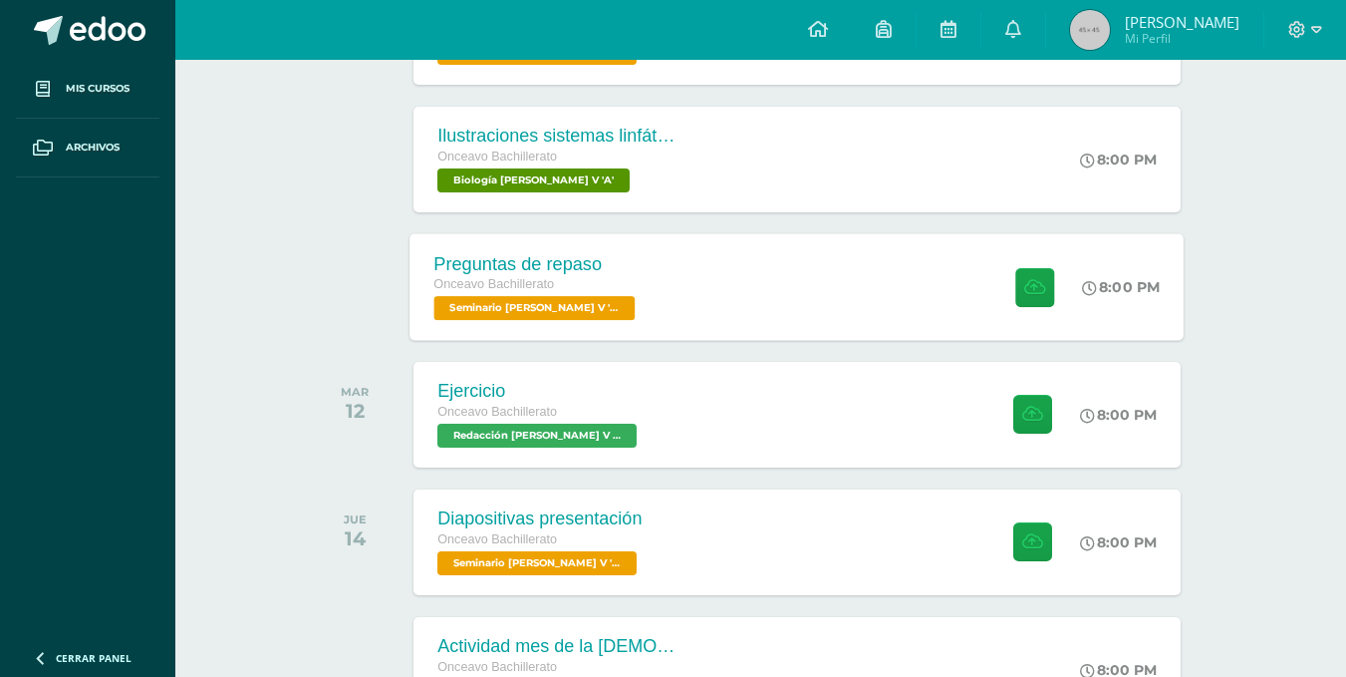
click at [607, 290] on div "Preguntas de repaso Onceavo Bachillerato Seminario Bach V 'A'" at bounding box center [538, 286] width 254 height 107
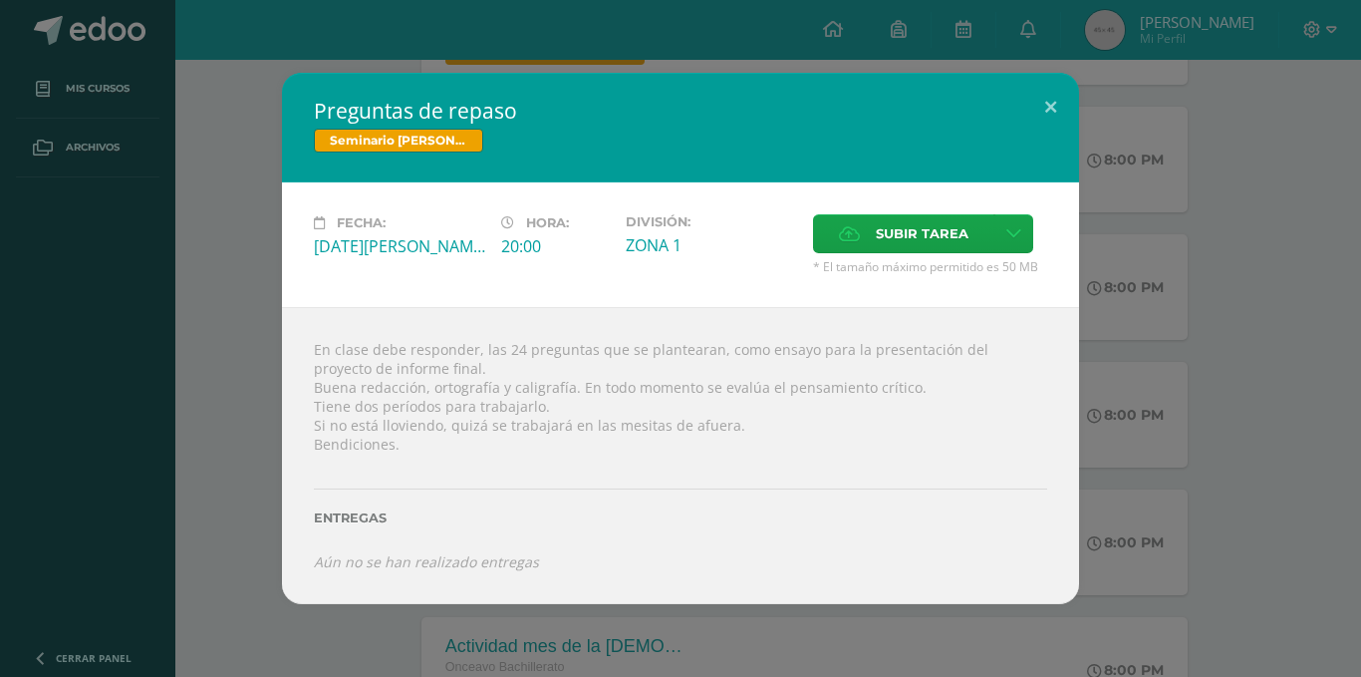
click at [220, 303] on div "Preguntas de repaso Seminario Bach V Fecha: Martes 12 de Agosto Hora: 20:00 Div…" at bounding box center [680, 338] width 1345 height 530
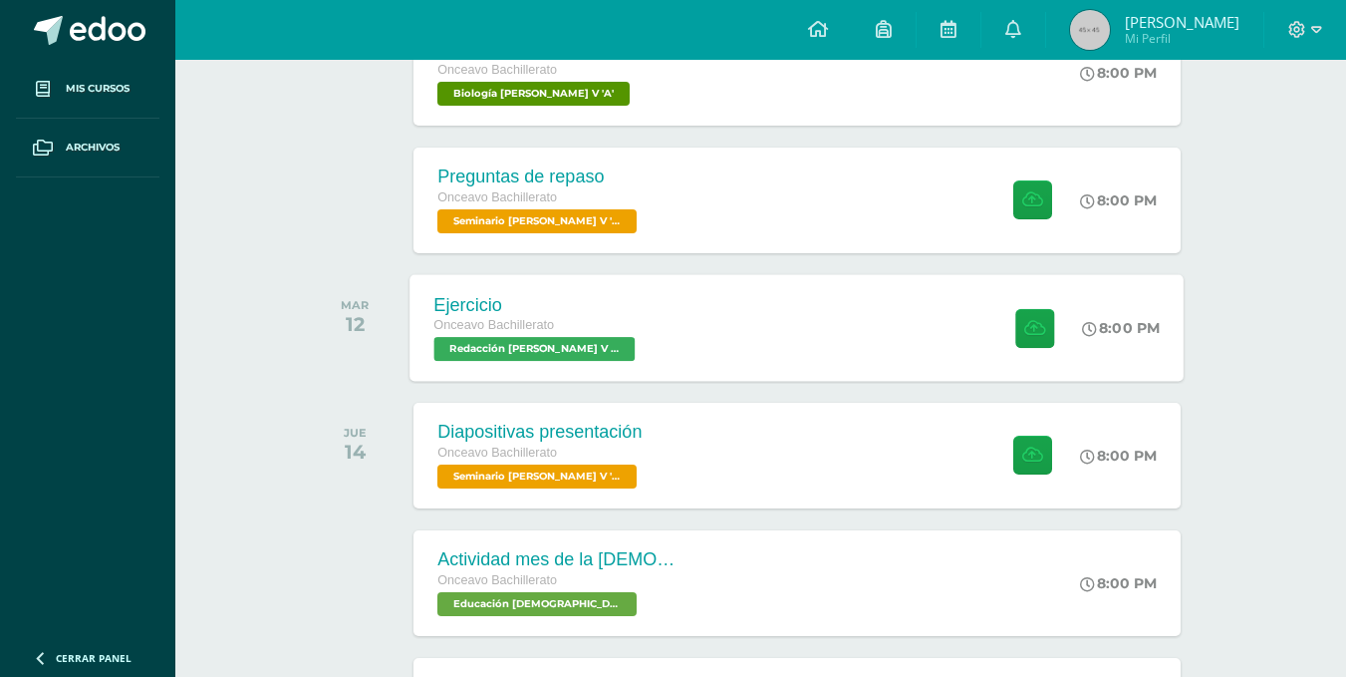
scroll to position [897, 0]
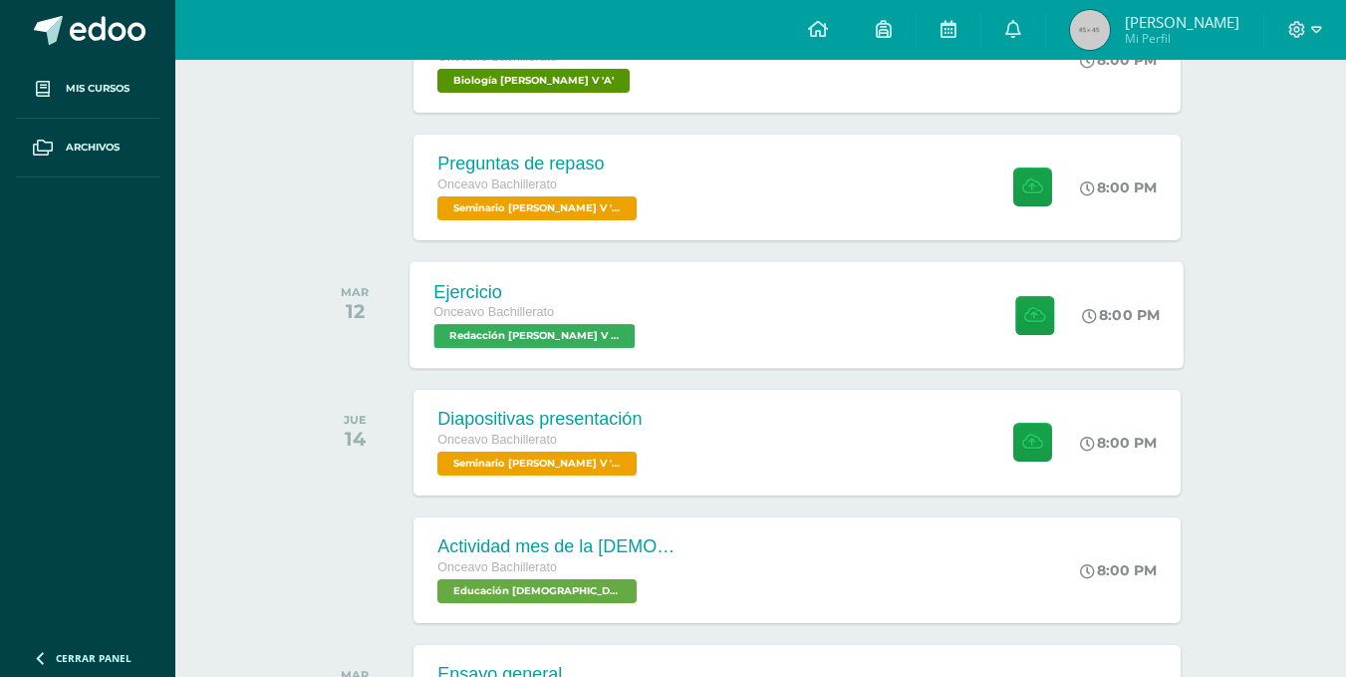
click at [652, 309] on div "Ejercicio Onceavo Bachillerato Redacción Bach V 'A' 8:00 PM Ejercicio Redacción…" at bounding box center [798, 314] width 774 height 107
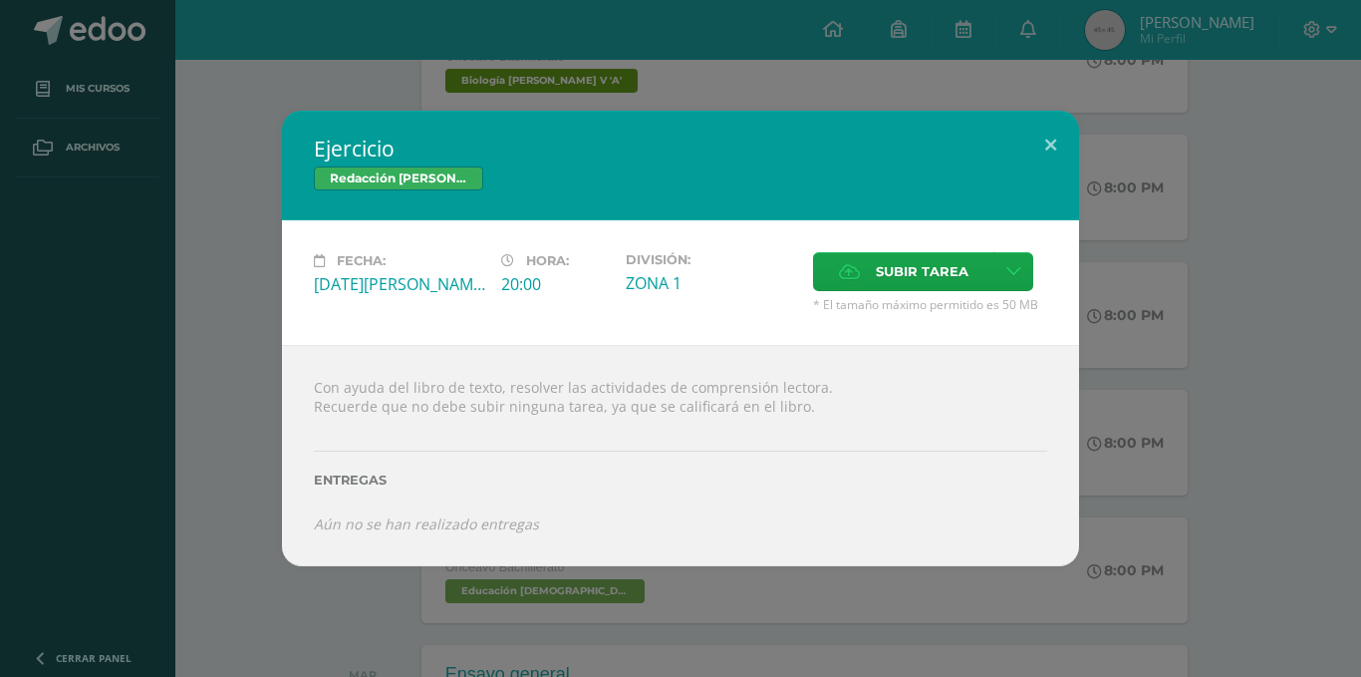
click at [238, 368] on div "Ejercicio Redacción Bach V Fecha: Martes 12 de Agosto Hora: 20:00 División: ZON…" at bounding box center [680, 338] width 1345 height 454
